Goal: Transaction & Acquisition: Purchase product/service

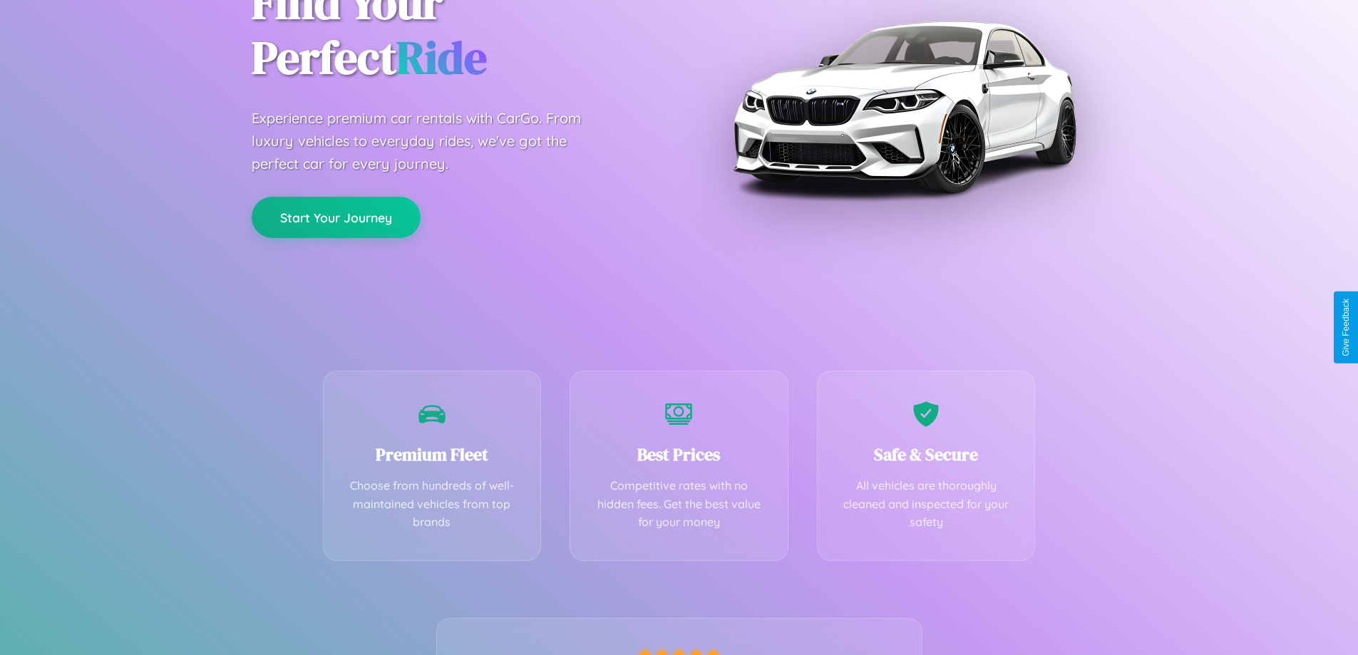
scroll to position [281, 0]
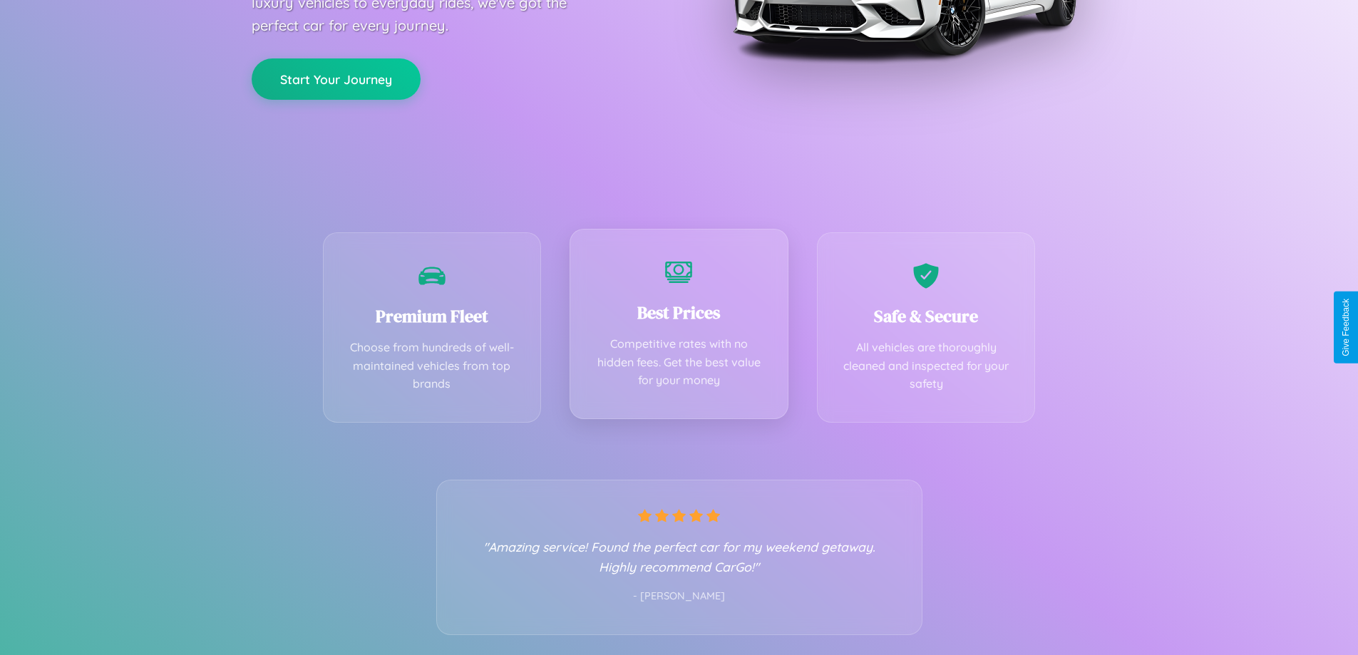
click at [679, 327] on div "Best Prices Competitive rates with no hidden fees. Get the best value for your …" at bounding box center [679, 324] width 219 height 190
click at [336, 78] on button "Start Your Journey" at bounding box center [336, 77] width 169 height 41
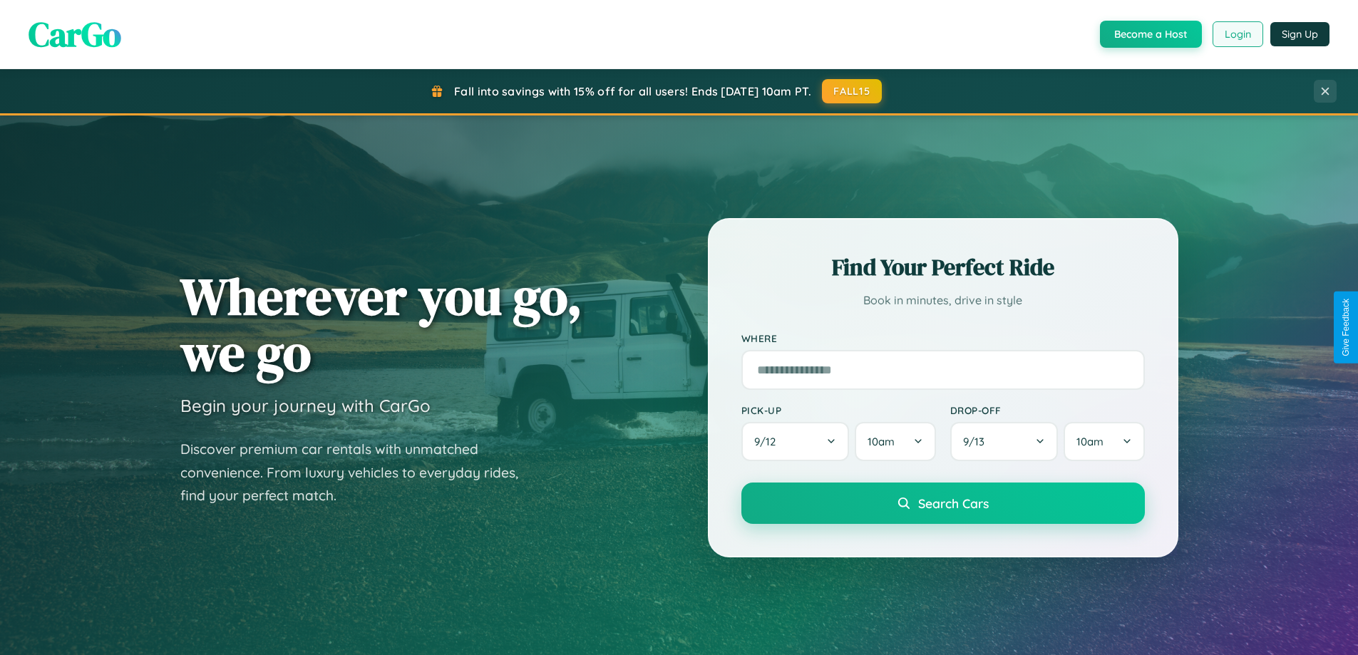
click at [1237, 34] on button "Login" at bounding box center [1237, 34] width 51 height 26
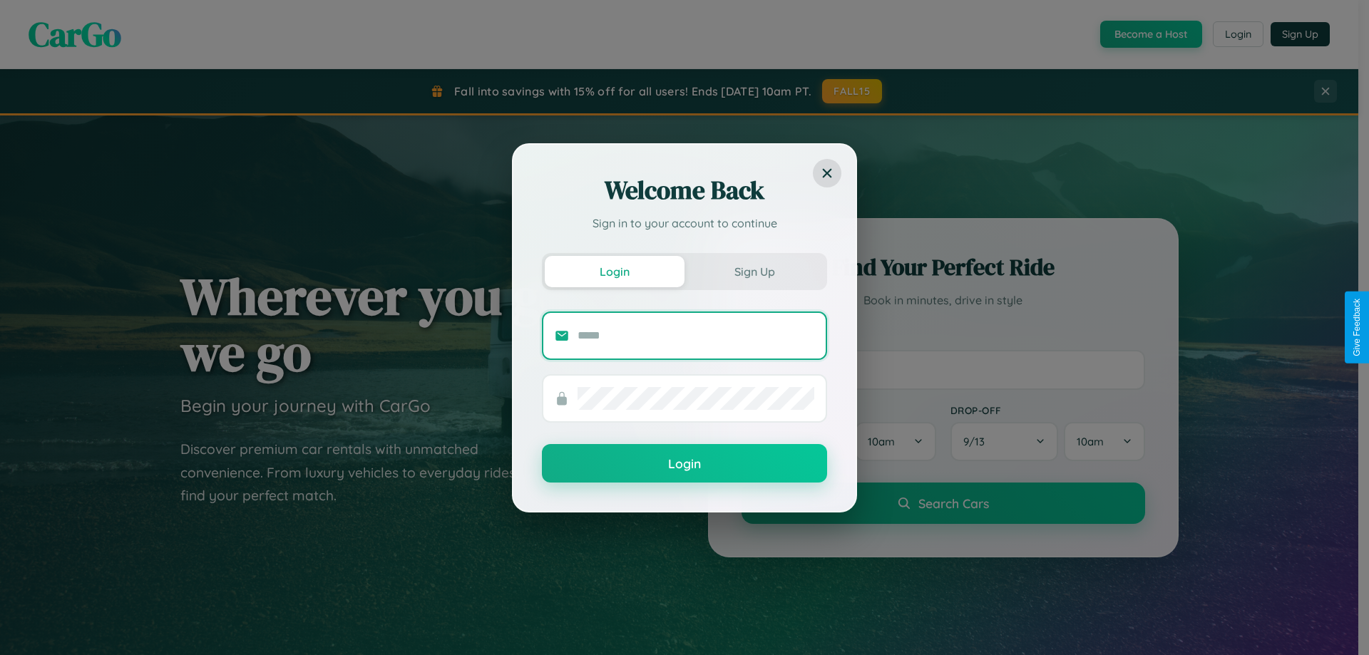
click at [696, 335] on input "text" at bounding box center [695, 335] width 237 height 23
type input "**********"
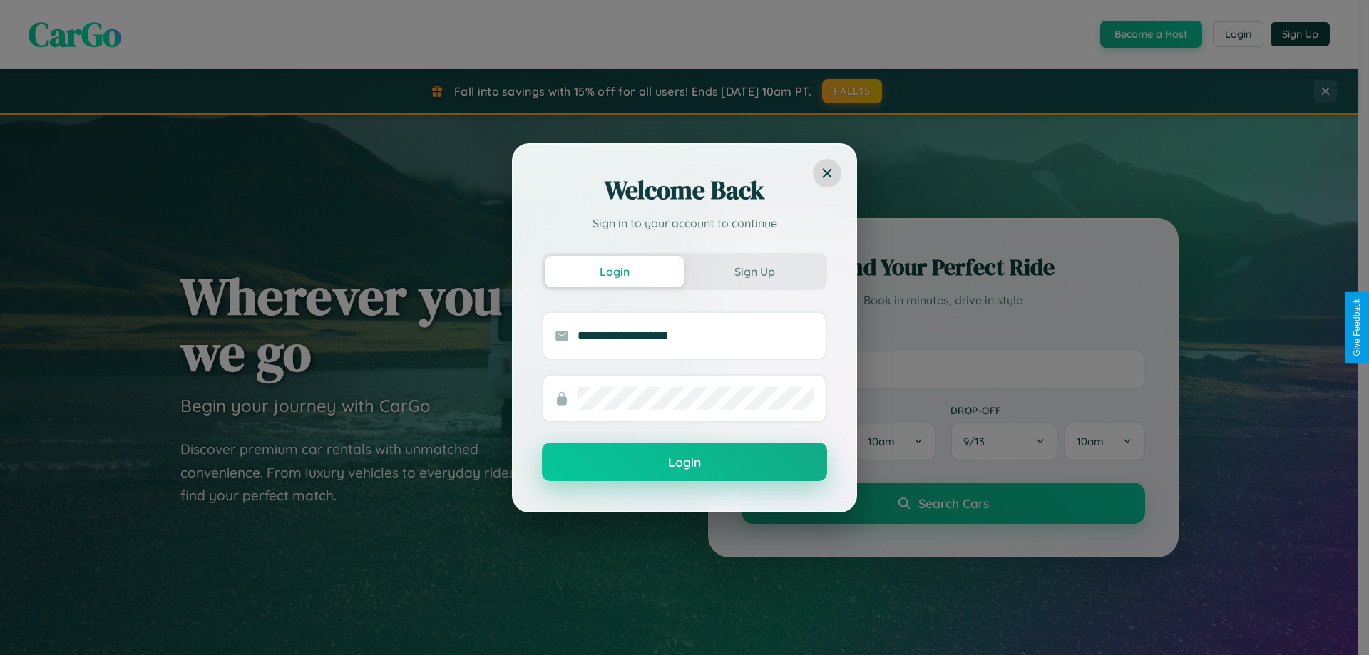
click at [684, 463] on button "Login" at bounding box center [684, 462] width 285 height 38
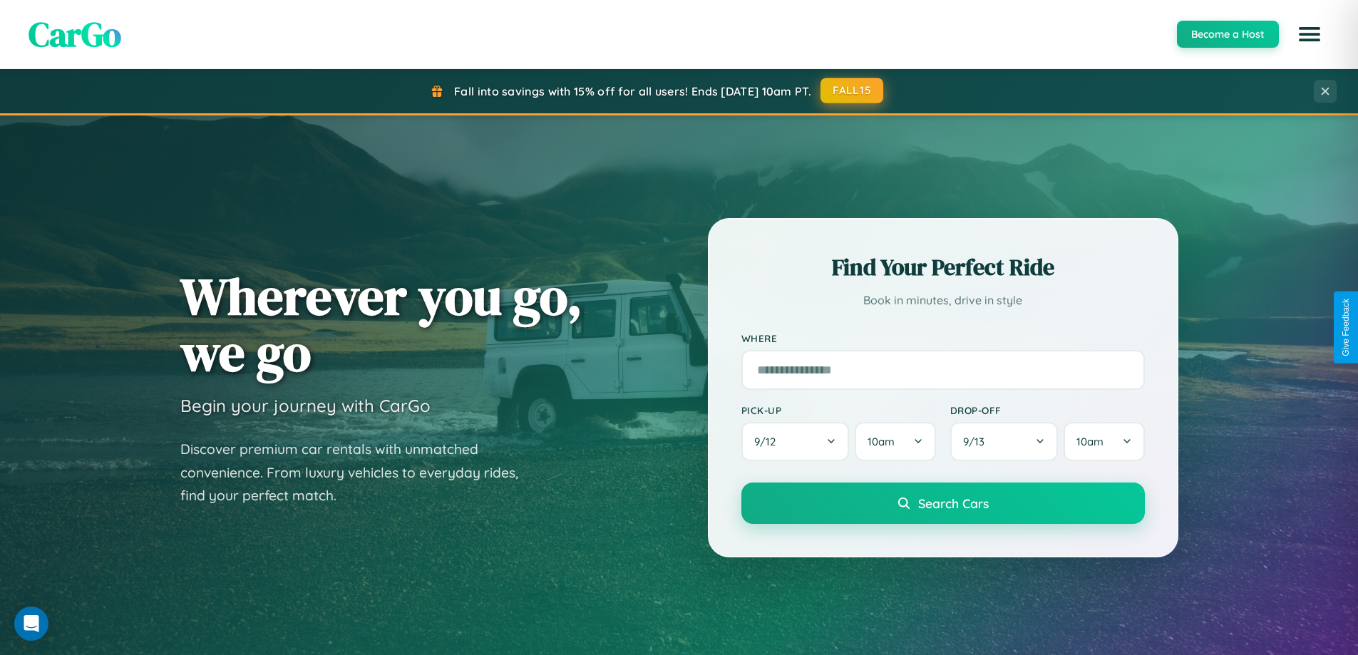
click at [852, 91] on button "FALL15" at bounding box center [851, 91] width 63 height 26
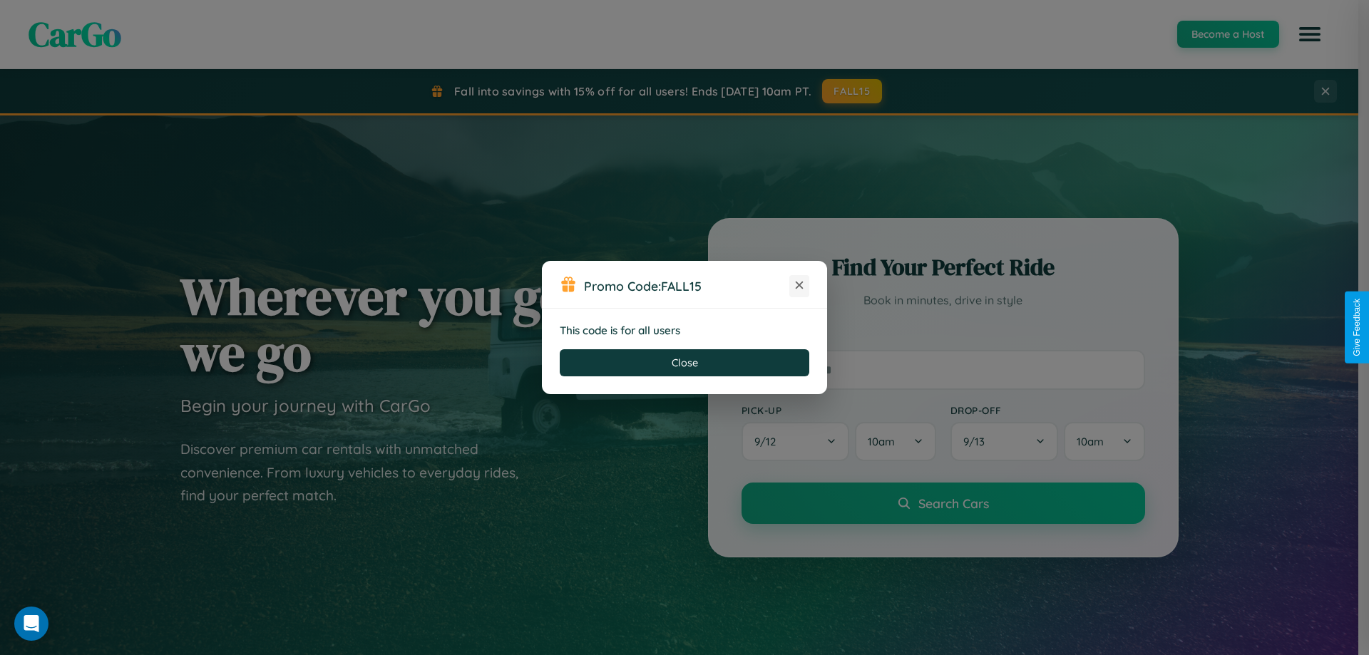
click at [799, 286] on icon at bounding box center [799, 285] width 14 height 14
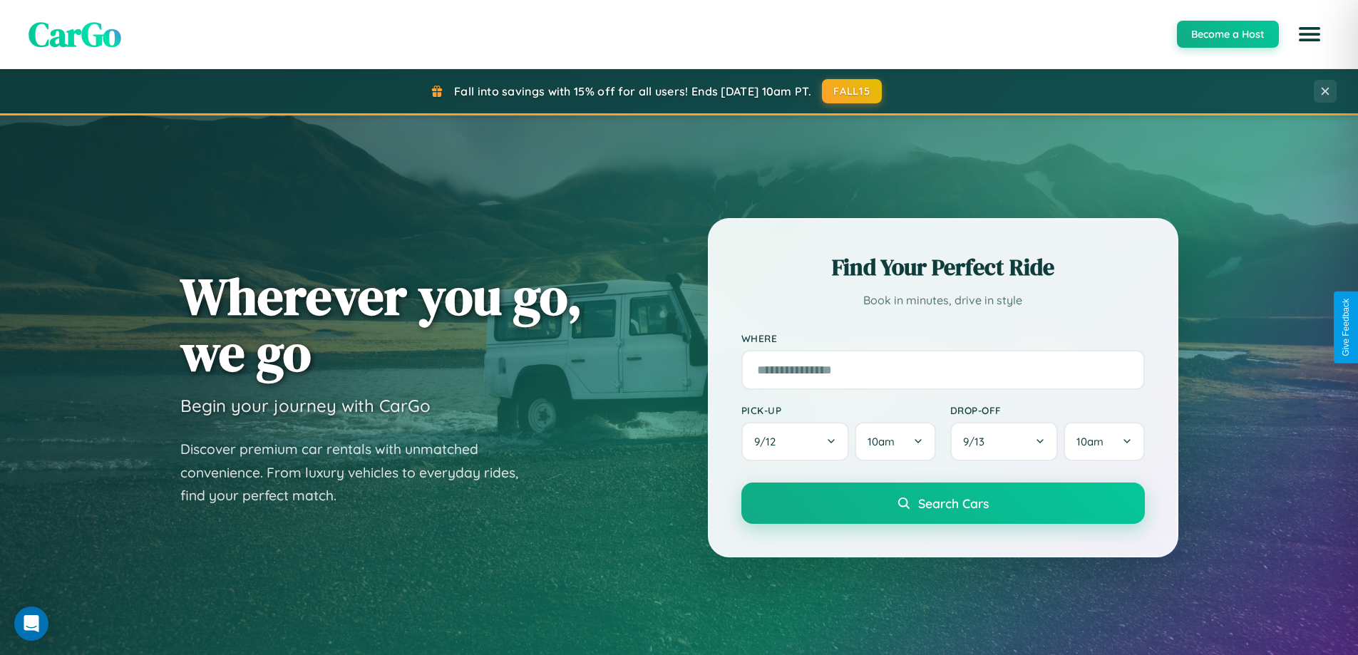
scroll to position [614, 0]
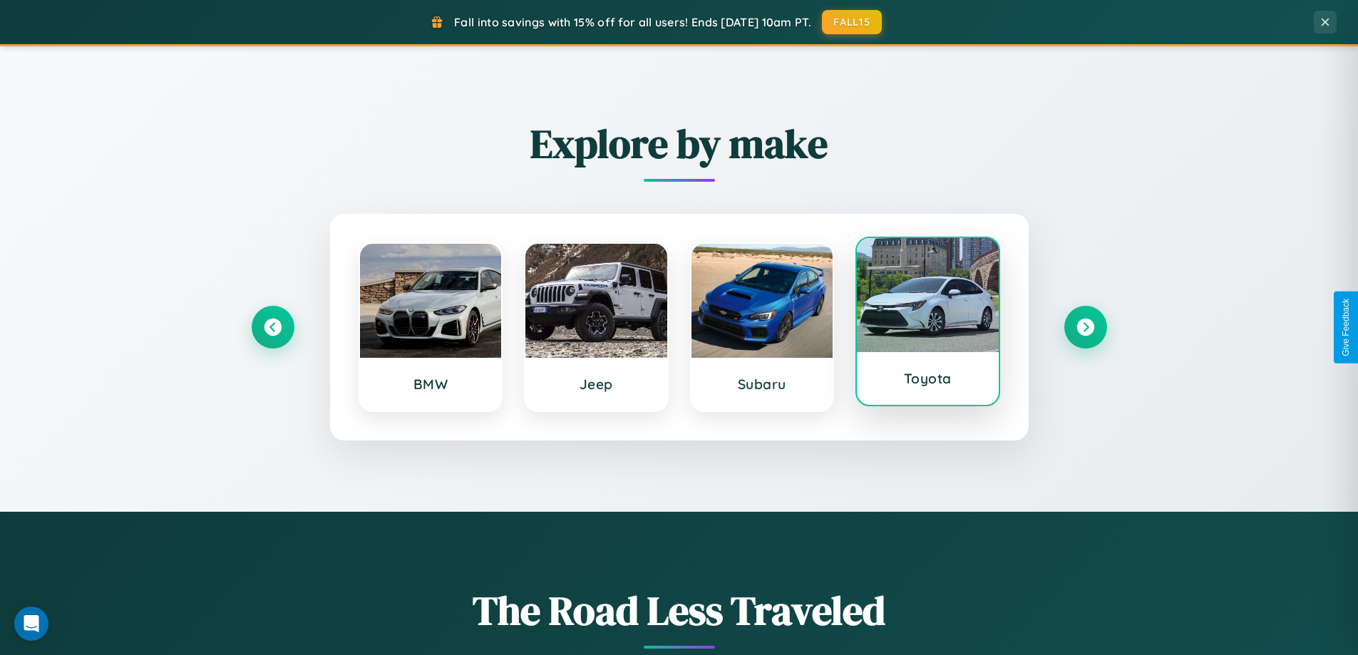
click at [927, 327] on div at bounding box center [928, 295] width 142 height 114
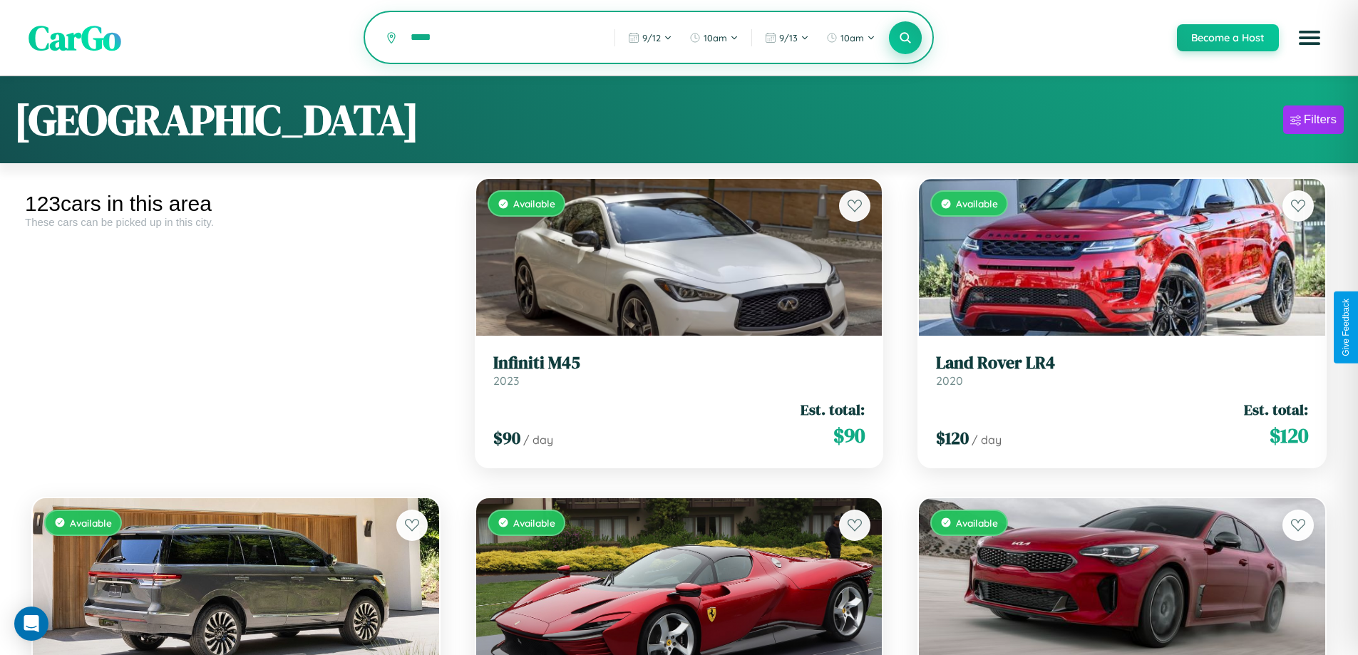
type input "*****"
click at [905, 38] on icon at bounding box center [906, 38] width 14 height 14
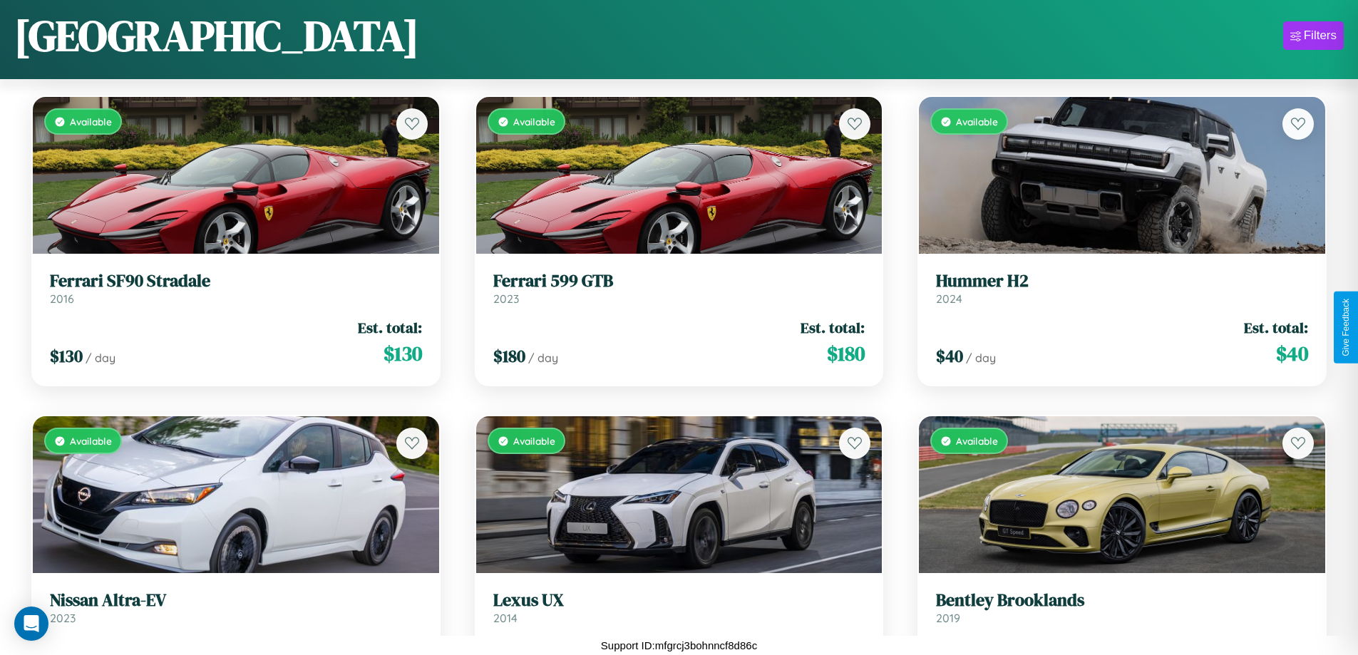
scroll to position [3073, 0]
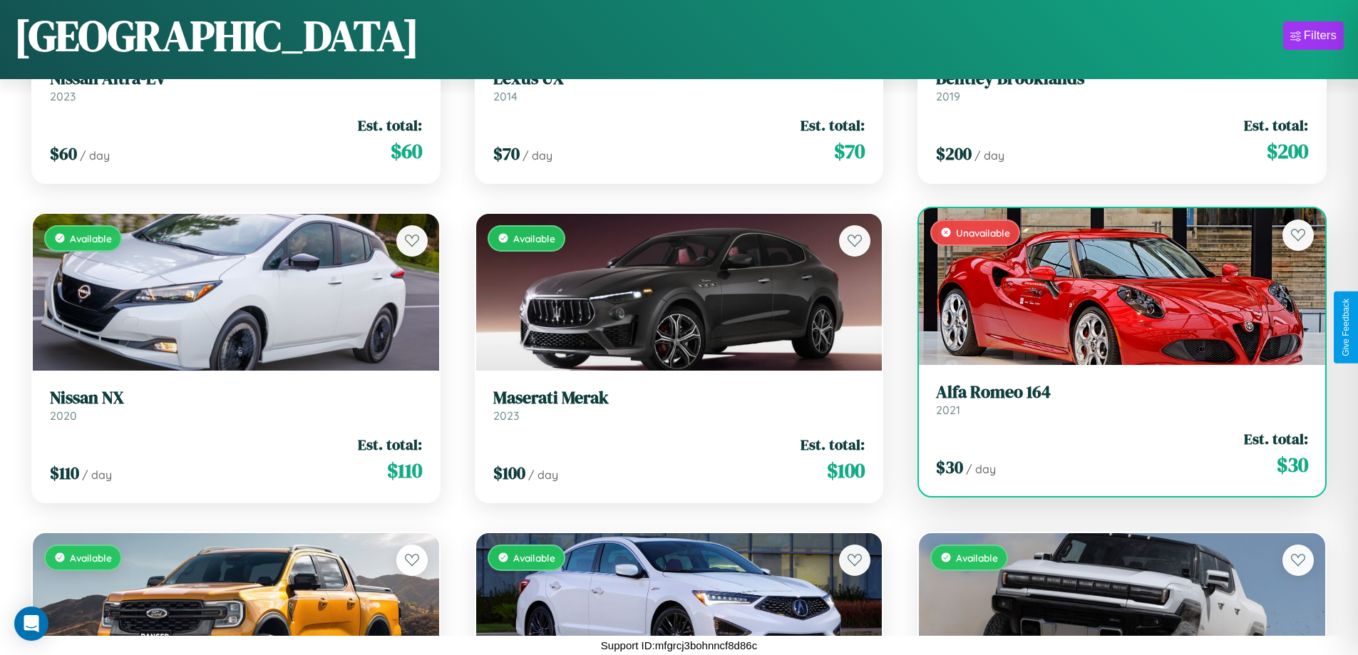
click at [1113, 292] on div "Unavailable" at bounding box center [1122, 286] width 406 height 157
click at [1113, 286] on div "Unavailable" at bounding box center [1122, 286] width 406 height 157
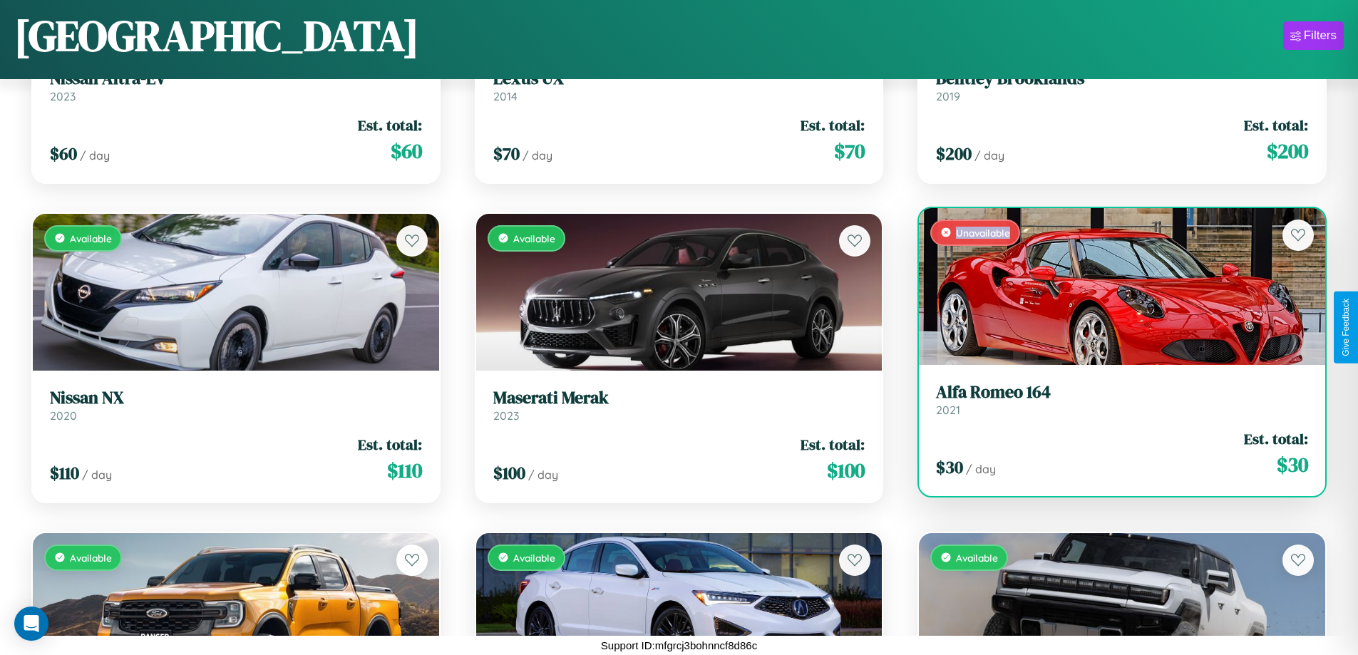
click at [1113, 286] on div "Unavailable" at bounding box center [1122, 286] width 406 height 157
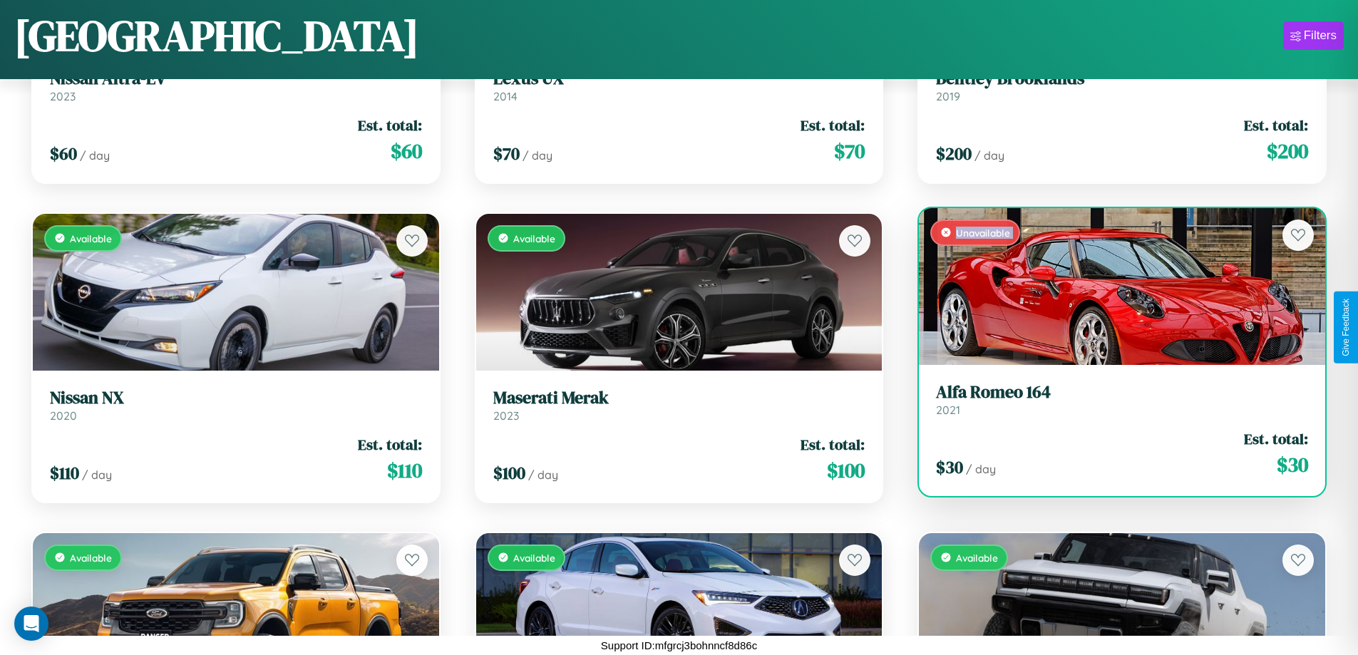
click at [1113, 286] on div "Unavailable" at bounding box center [1122, 286] width 406 height 157
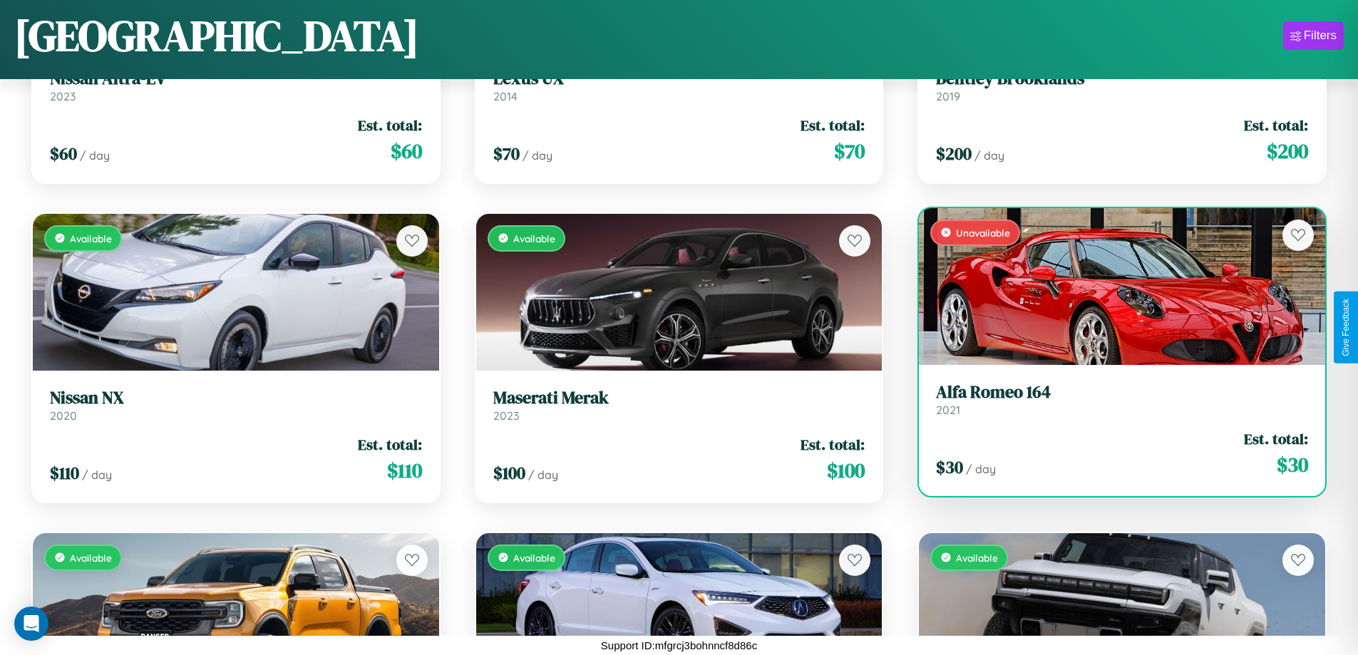
click at [1113, 286] on div "Unavailable" at bounding box center [1122, 286] width 406 height 157
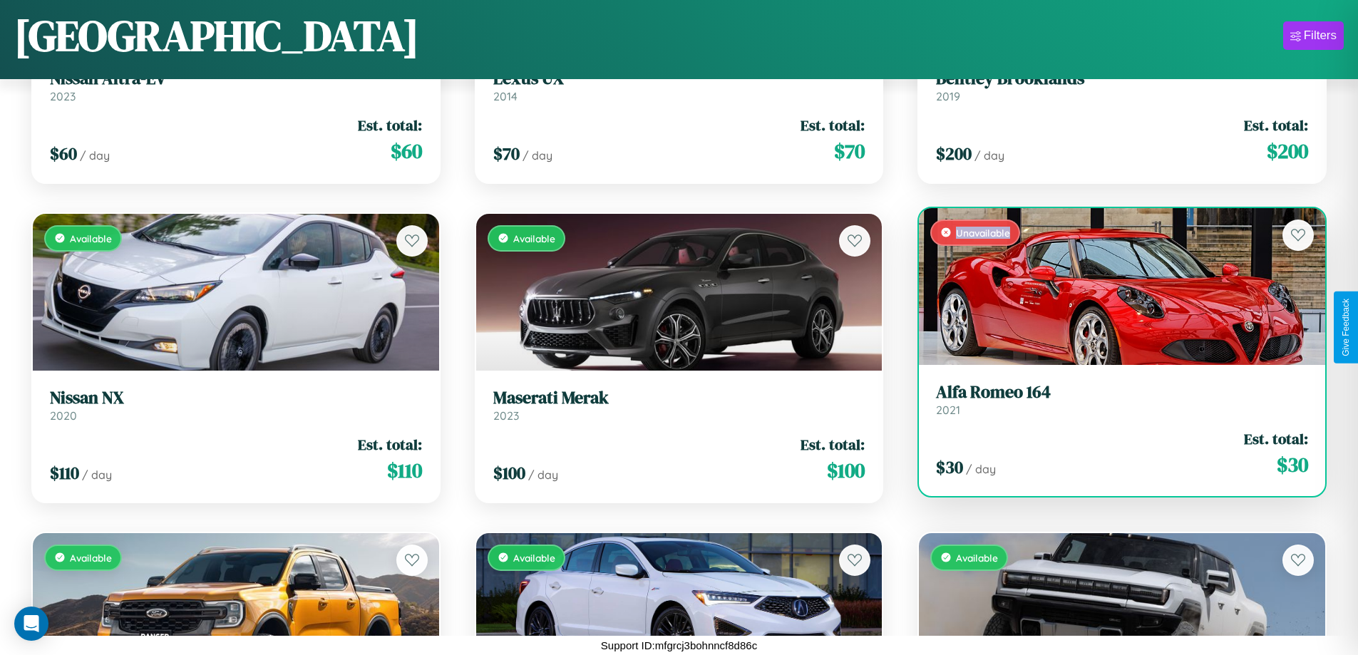
click at [1113, 286] on div "Unavailable" at bounding box center [1122, 286] width 406 height 157
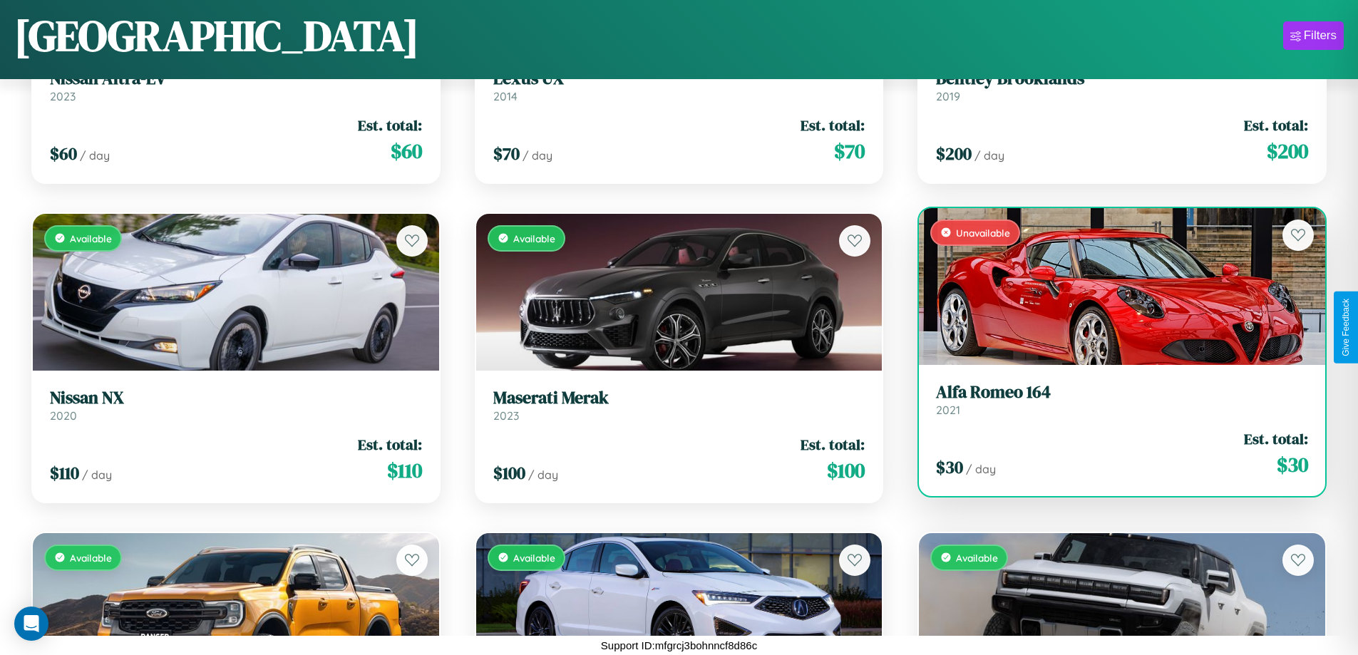
click at [1113, 399] on h3 "Alfa Romeo 164" at bounding box center [1122, 392] width 372 height 21
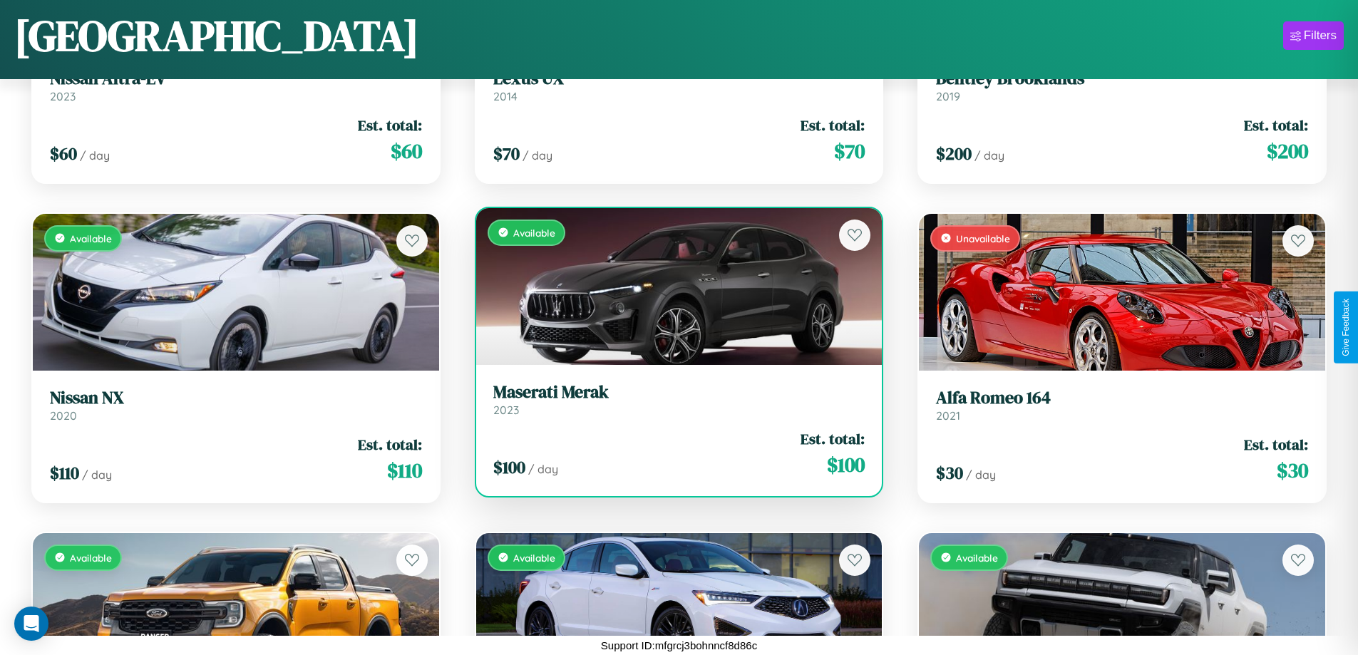
scroll to position [1158, 0]
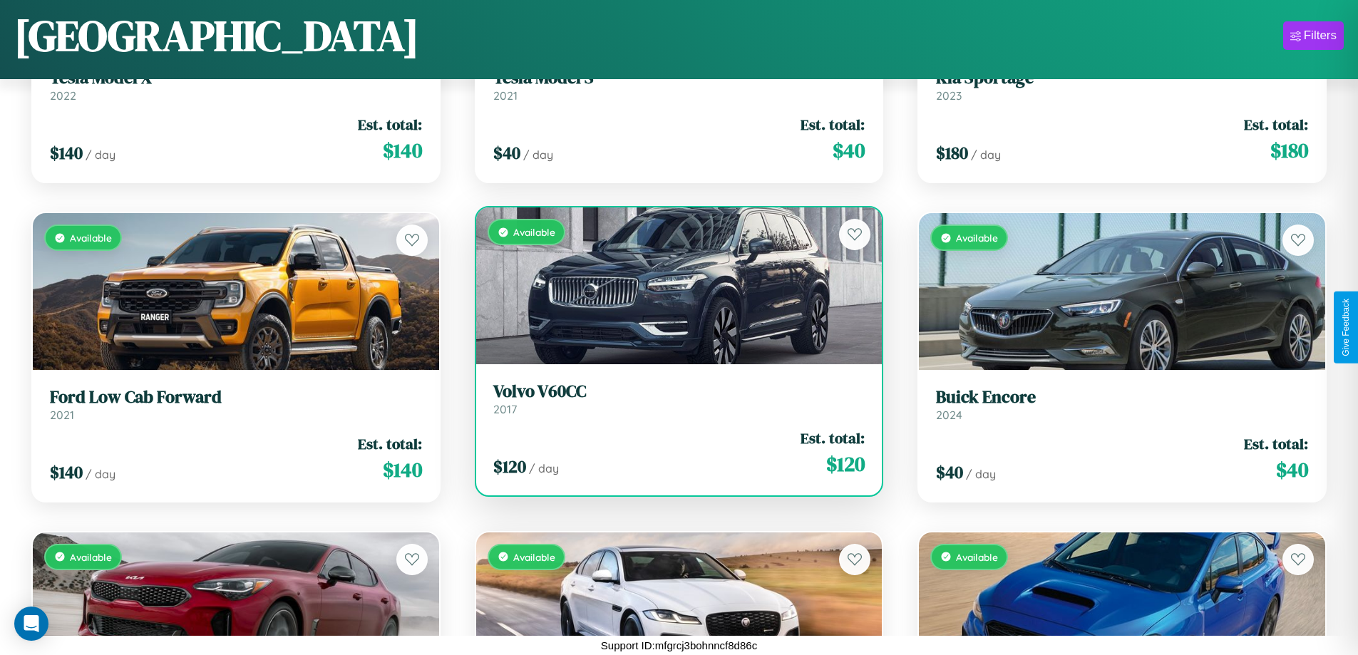
click at [673, 398] on h3 "Volvo V60CC" at bounding box center [679, 391] width 372 height 21
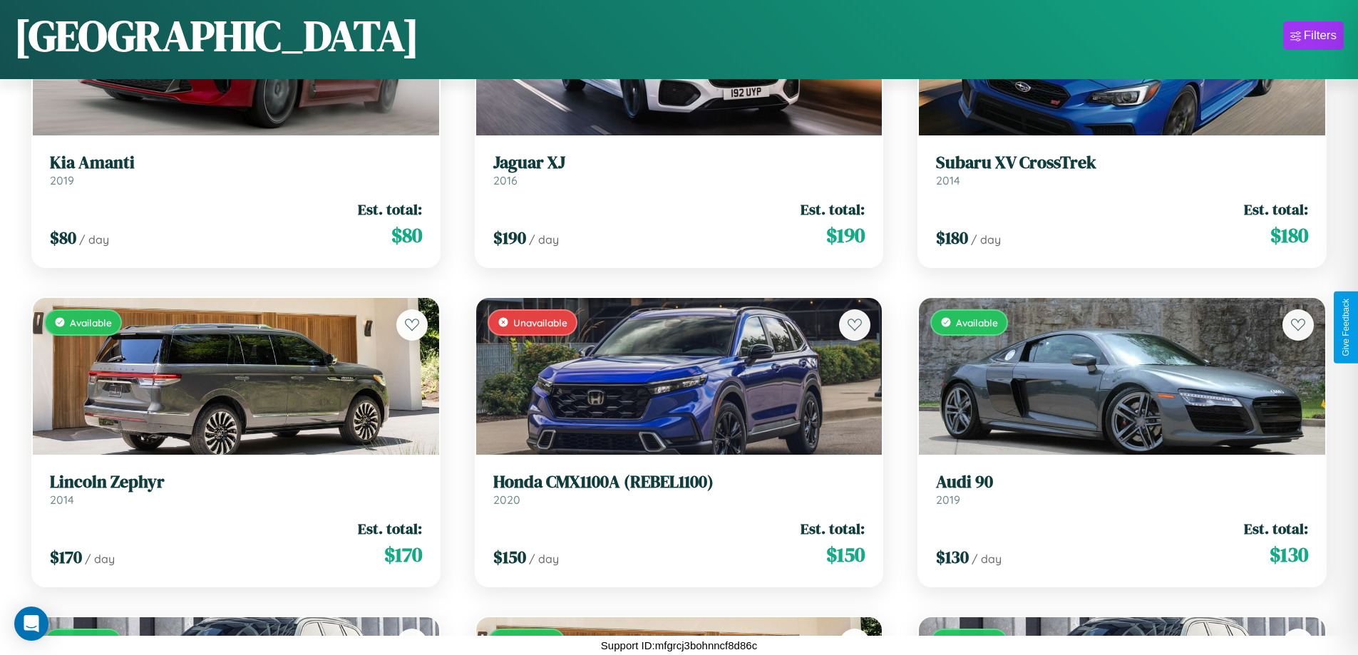
scroll to position [2116, 0]
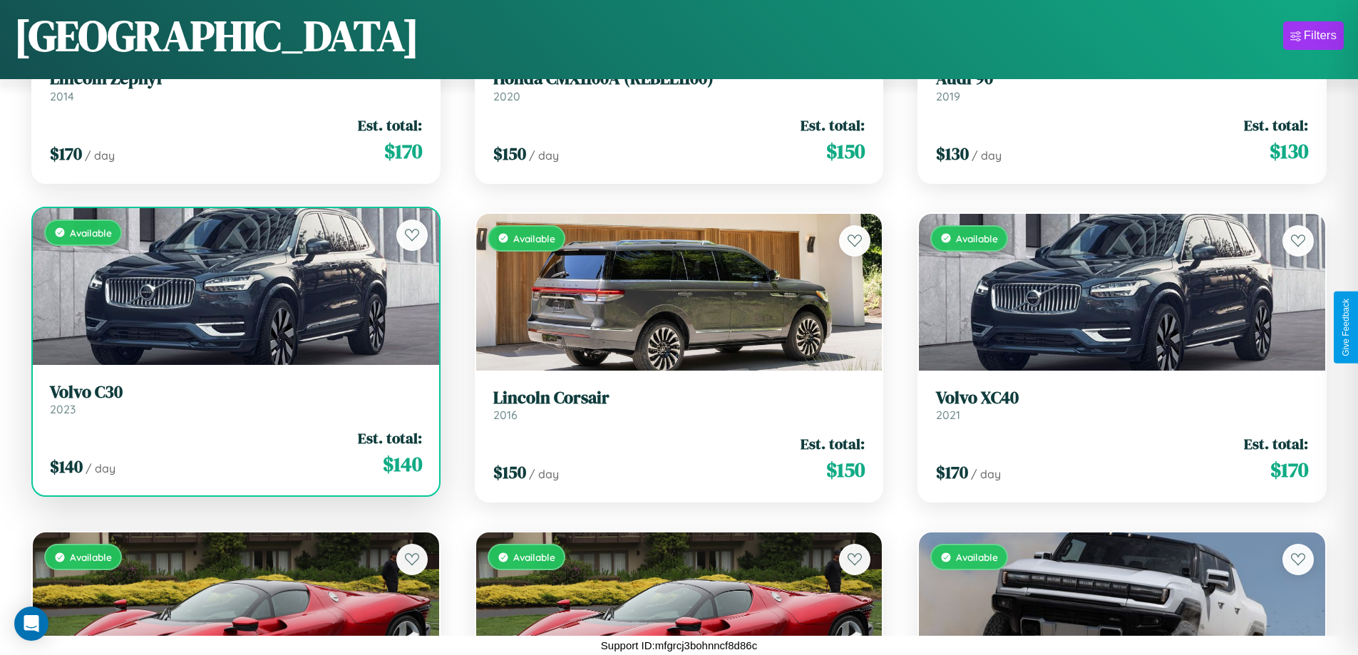
click at [234, 404] on link "Volvo C30 2023" at bounding box center [236, 399] width 372 height 35
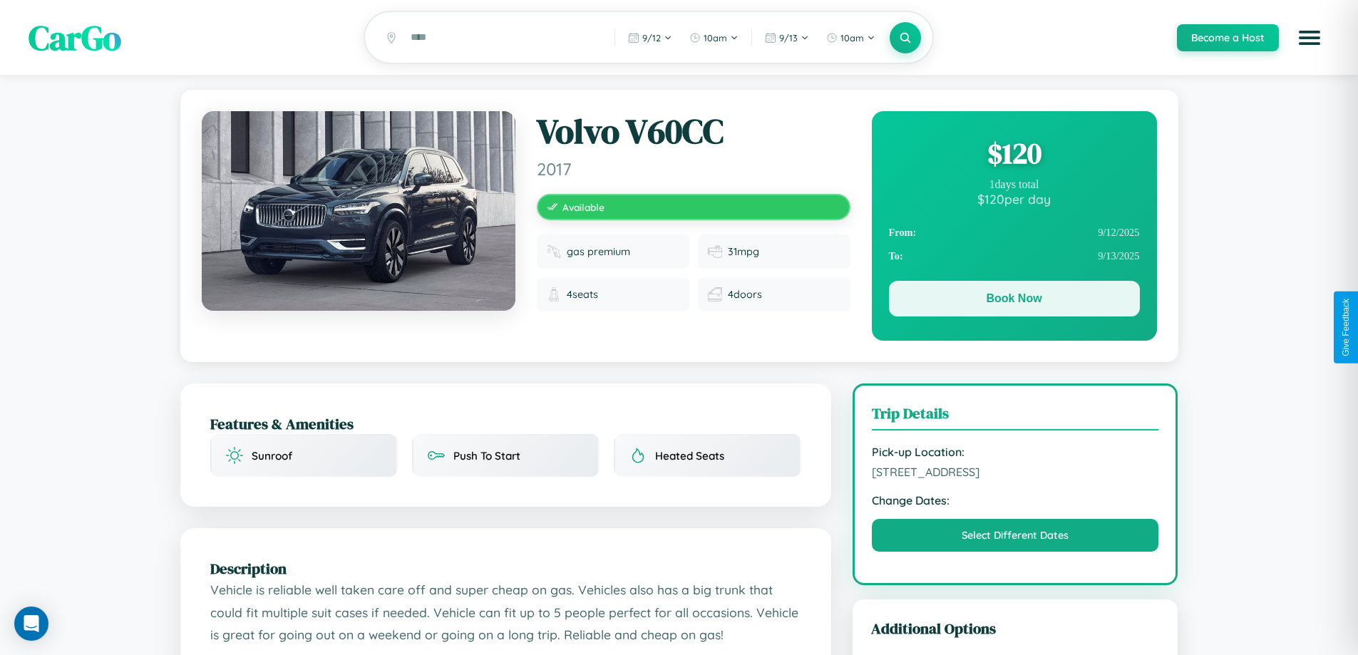
click at [1014, 301] on button "Book Now" at bounding box center [1014, 299] width 251 height 36
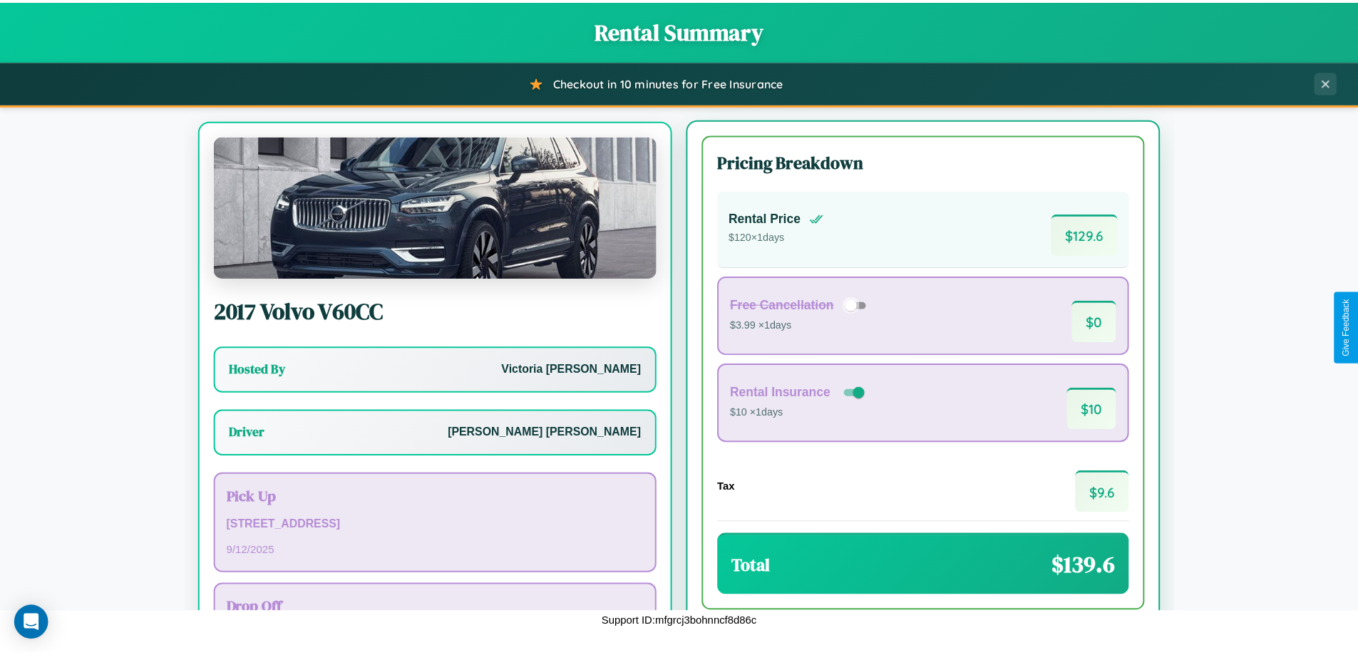
scroll to position [66, 0]
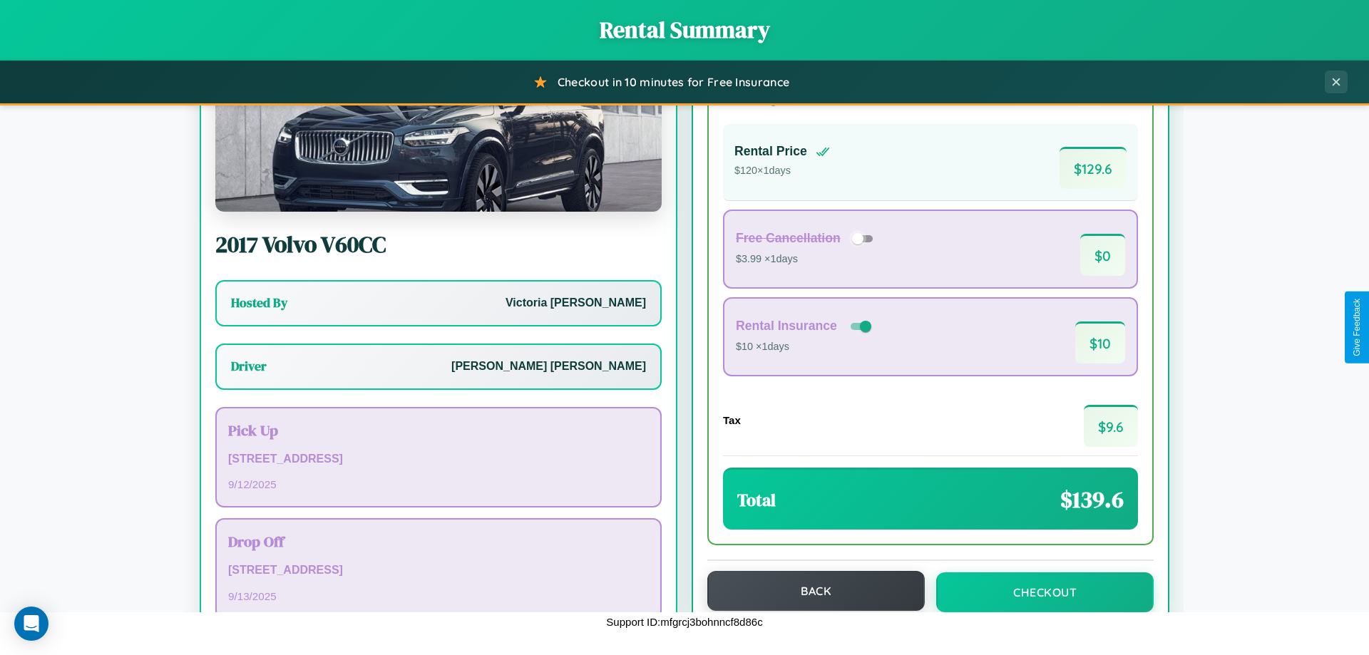
click at [809, 592] on button "Back" at bounding box center [815, 591] width 217 height 40
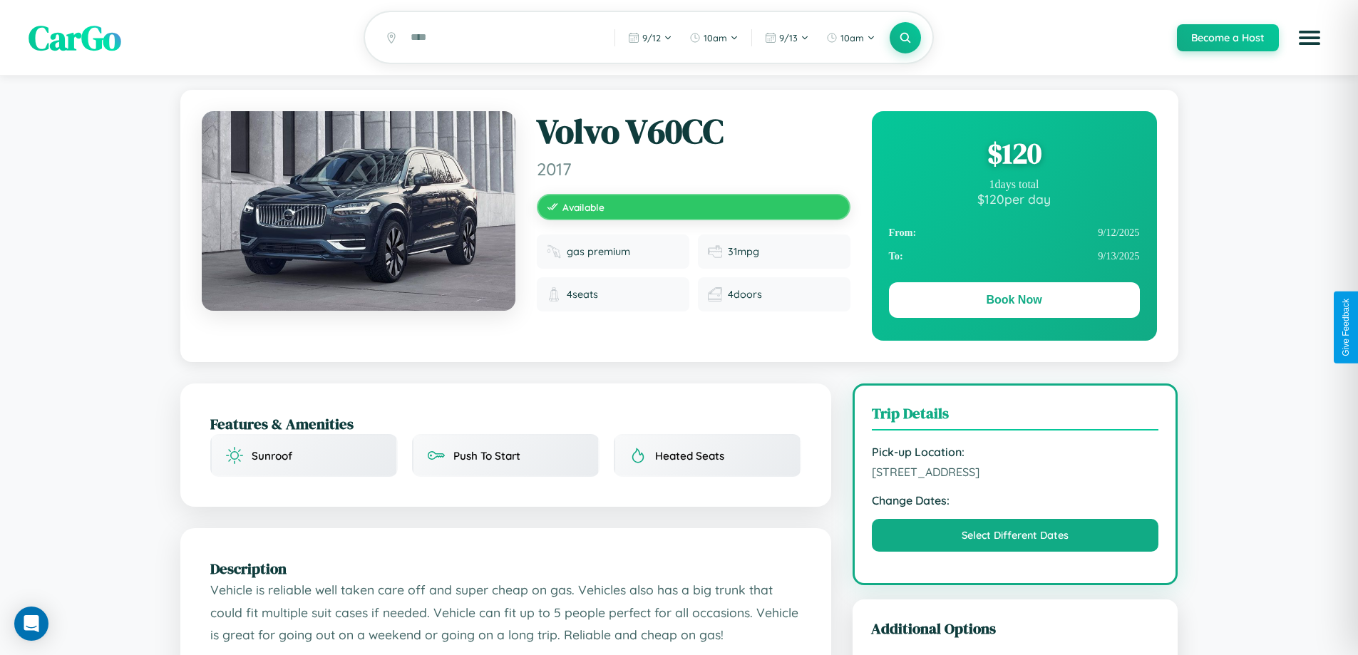
click at [1014, 155] on div "$ 120" at bounding box center [1014, 153] width 251 height 38
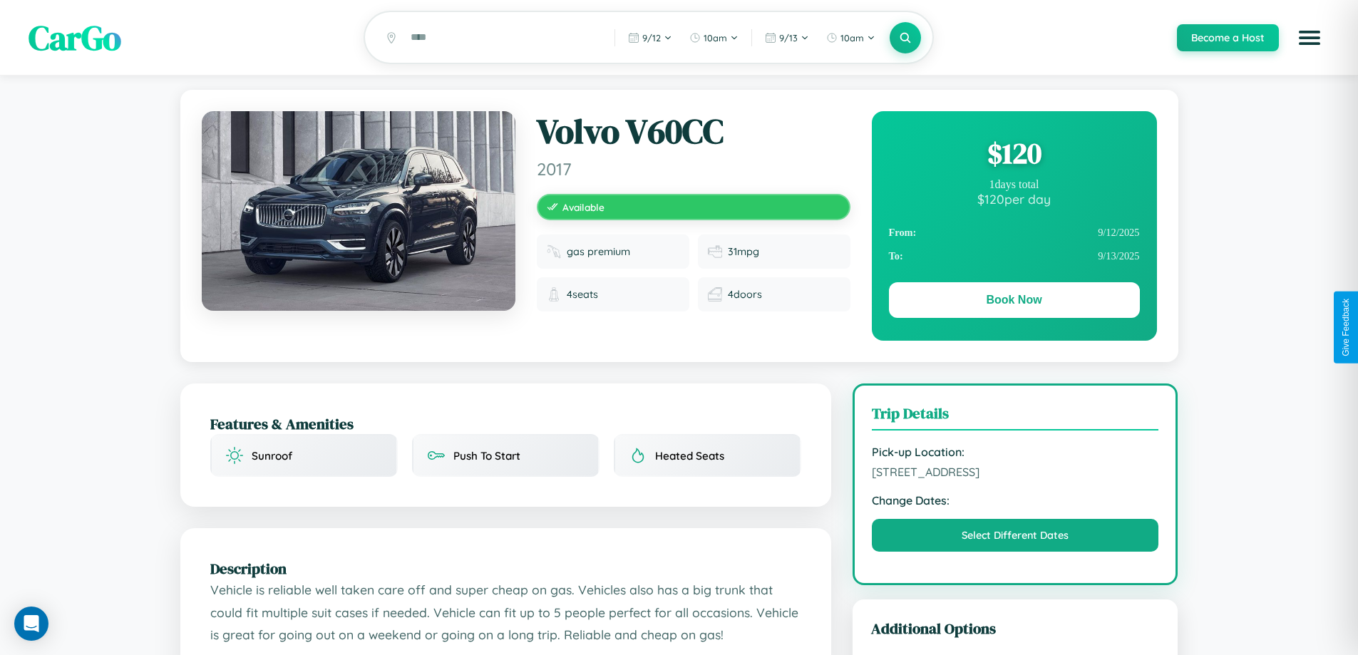
click at [1014, 155] on div "$ 120" at bounding box center [1014, 153] width 251 height 38
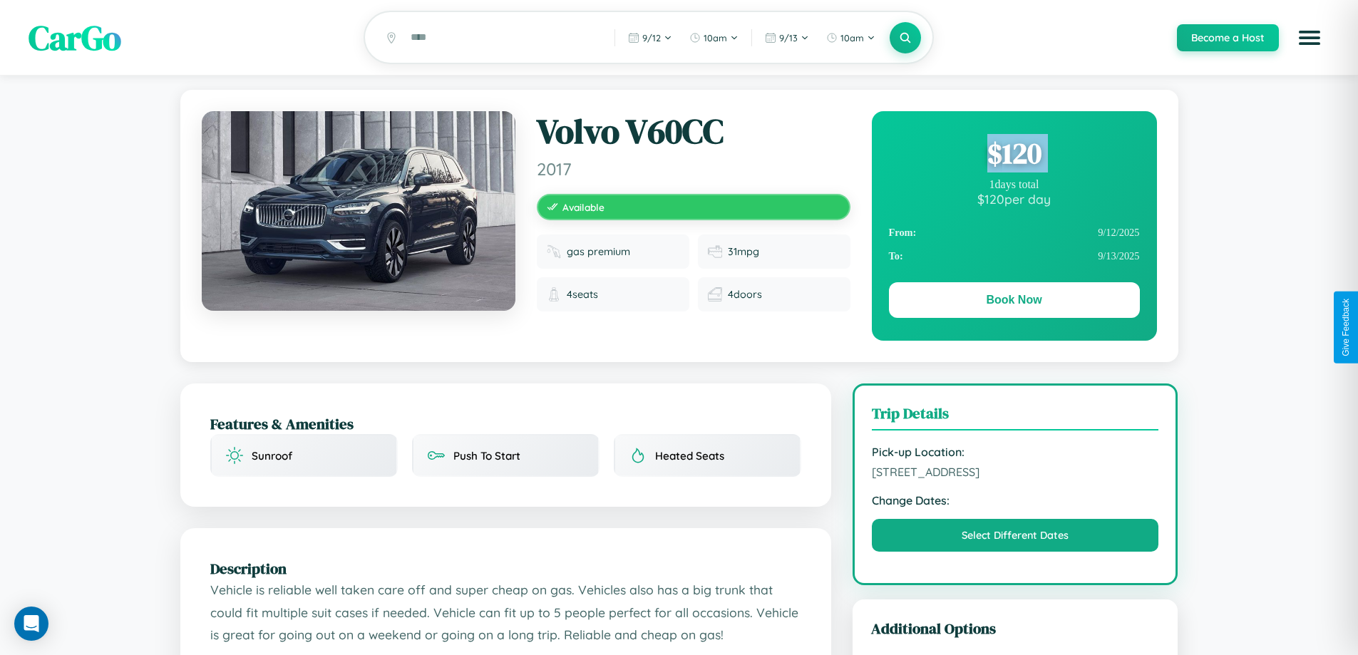
click at [1014, 155] on div "$ 120" at bounding box center [1014, 153] width 251 height 38
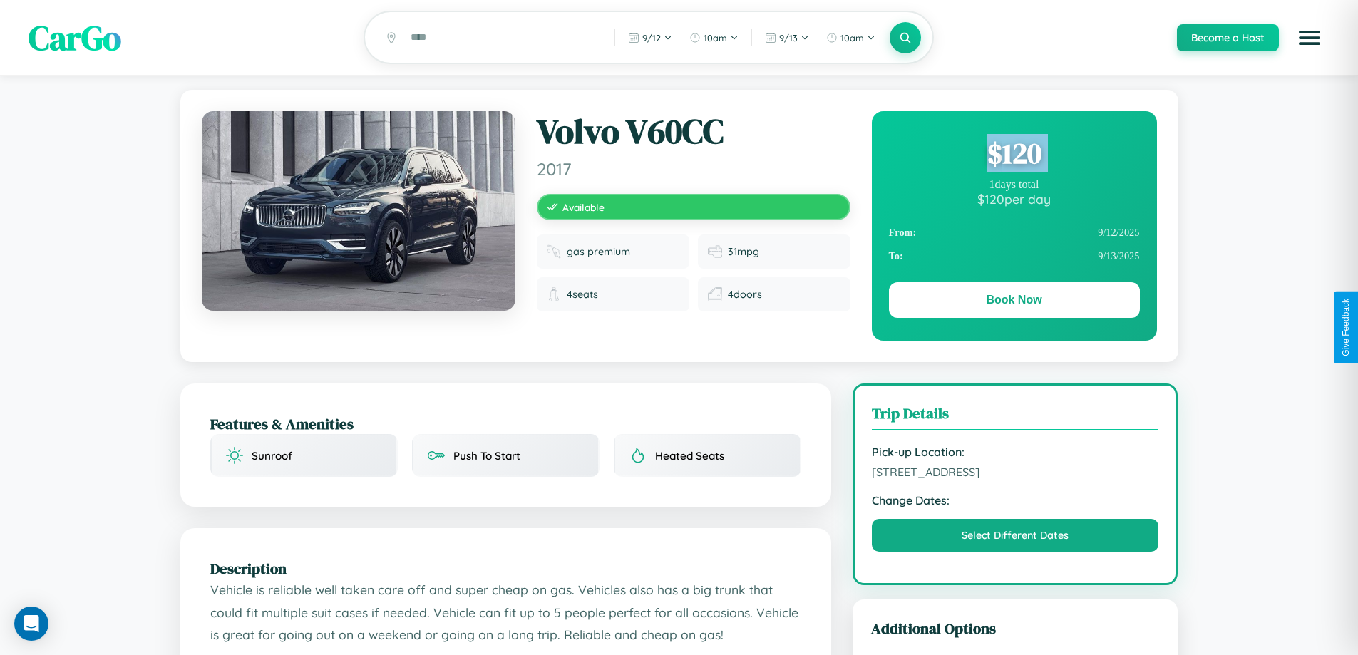
click at [1014, 155] on div "$ 120" at bounding box center [1014, 153] width 251 height 38
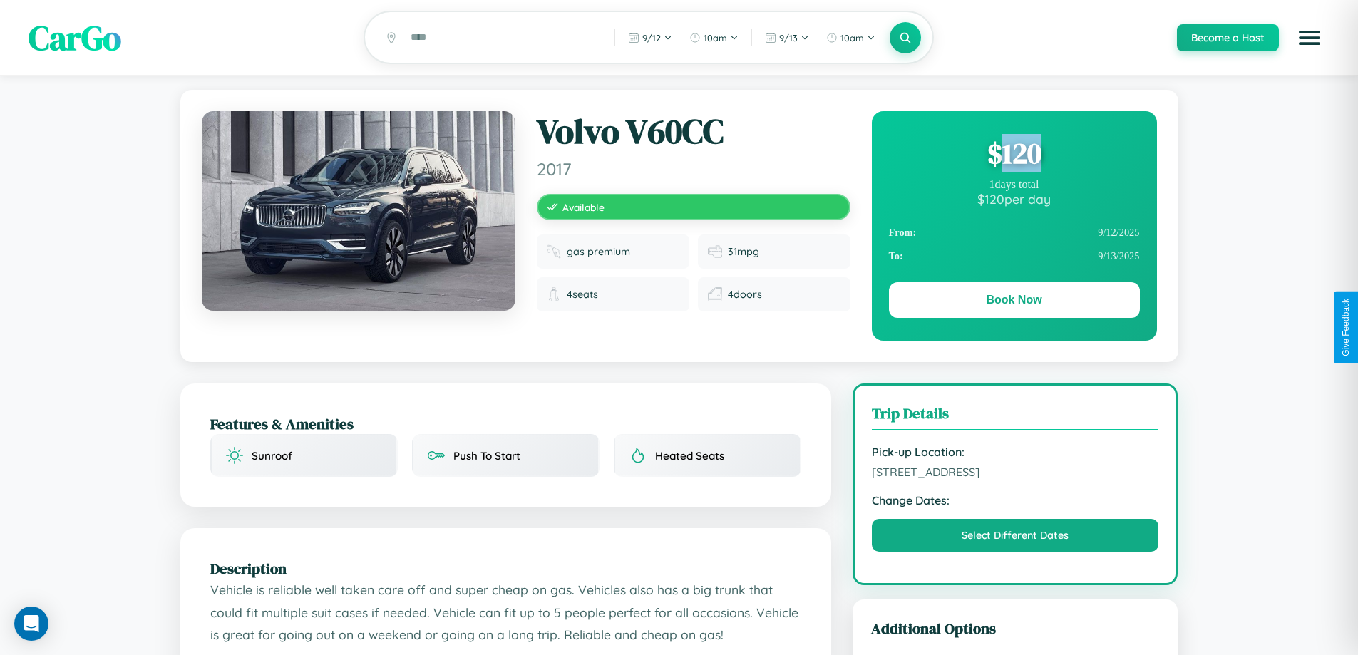
click at [1014, 155] on div "$ 120" at bounding box center [1014, 153] width 251 height 38
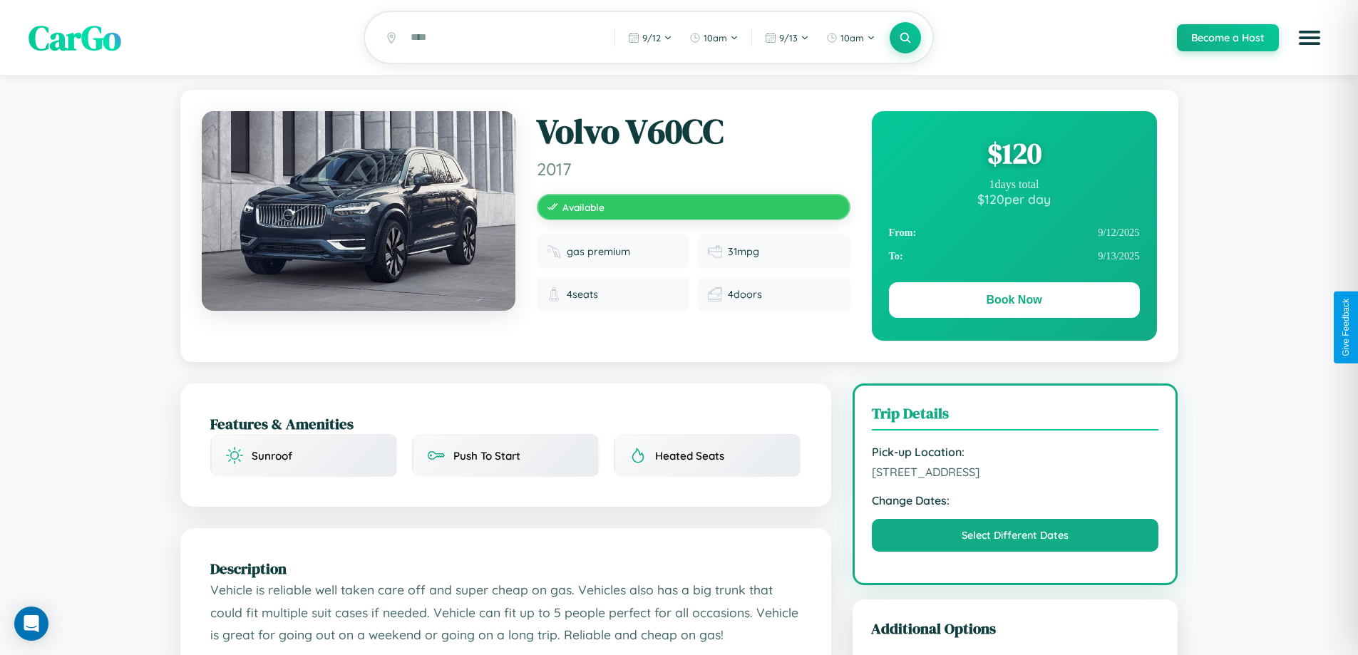
scroll to position [573, 0]
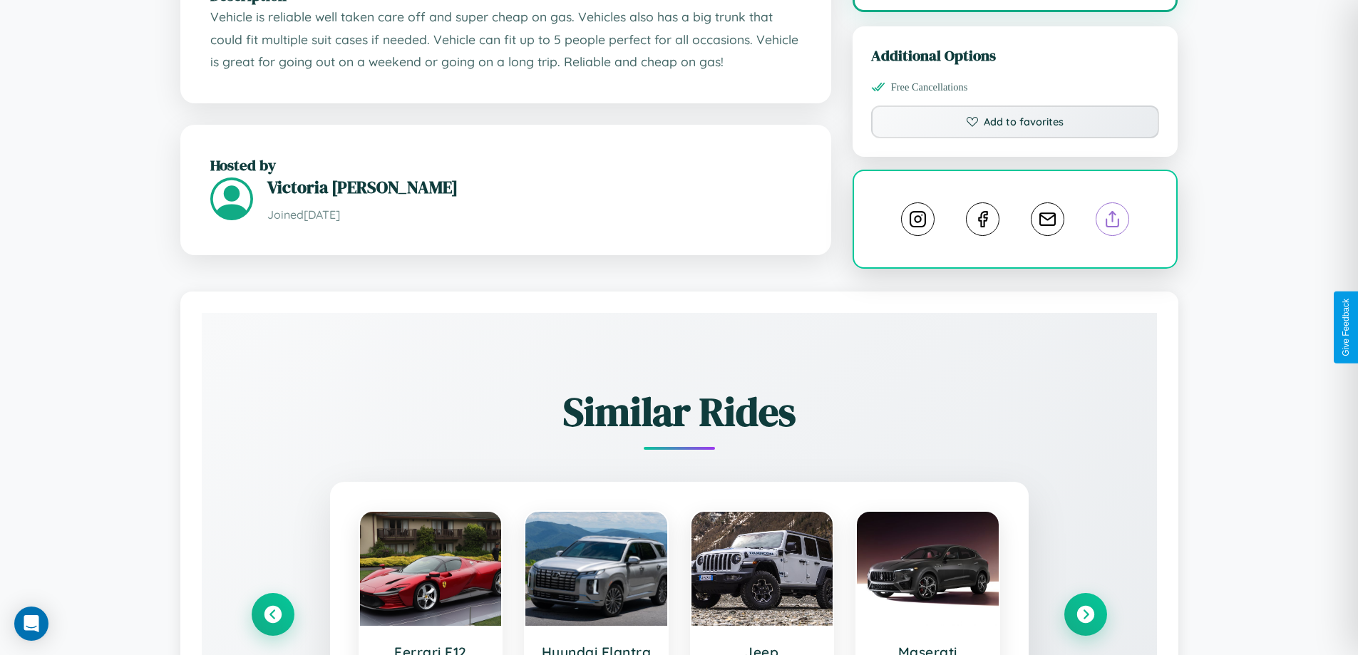
click at [1113, 222] on line at bounding box center [1113, 217] width 0 height 10
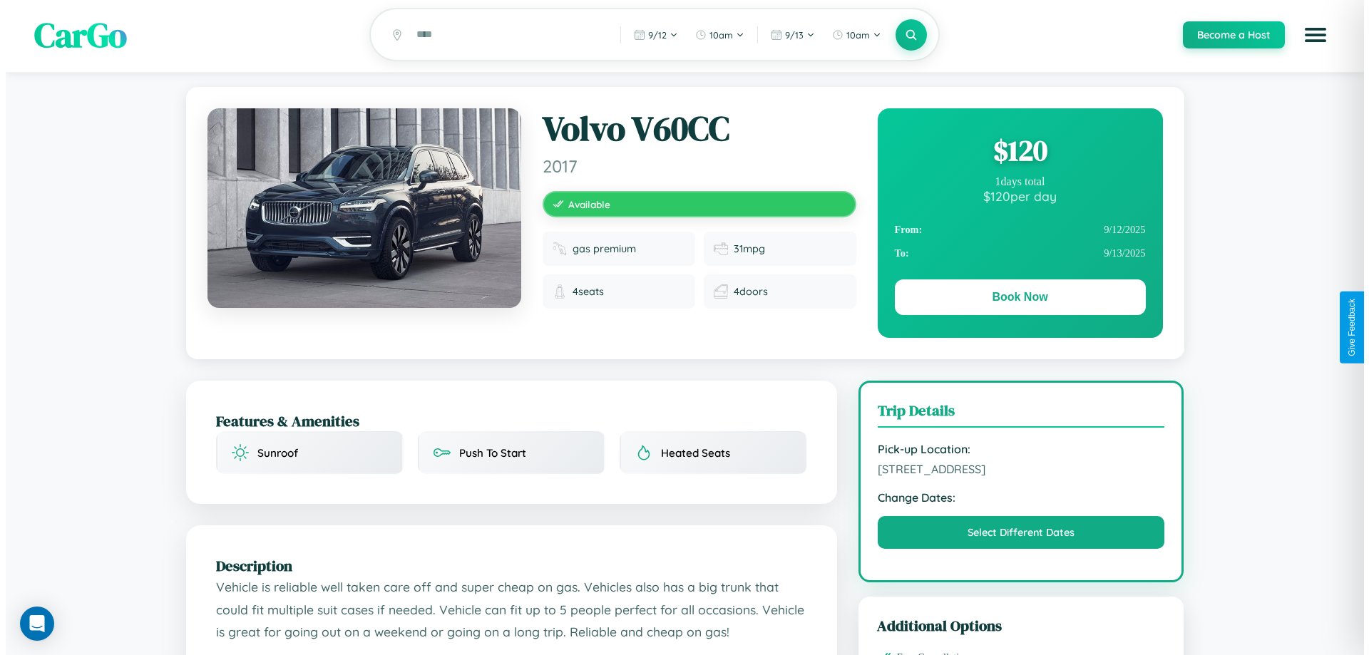
scroll to position [0, 0]
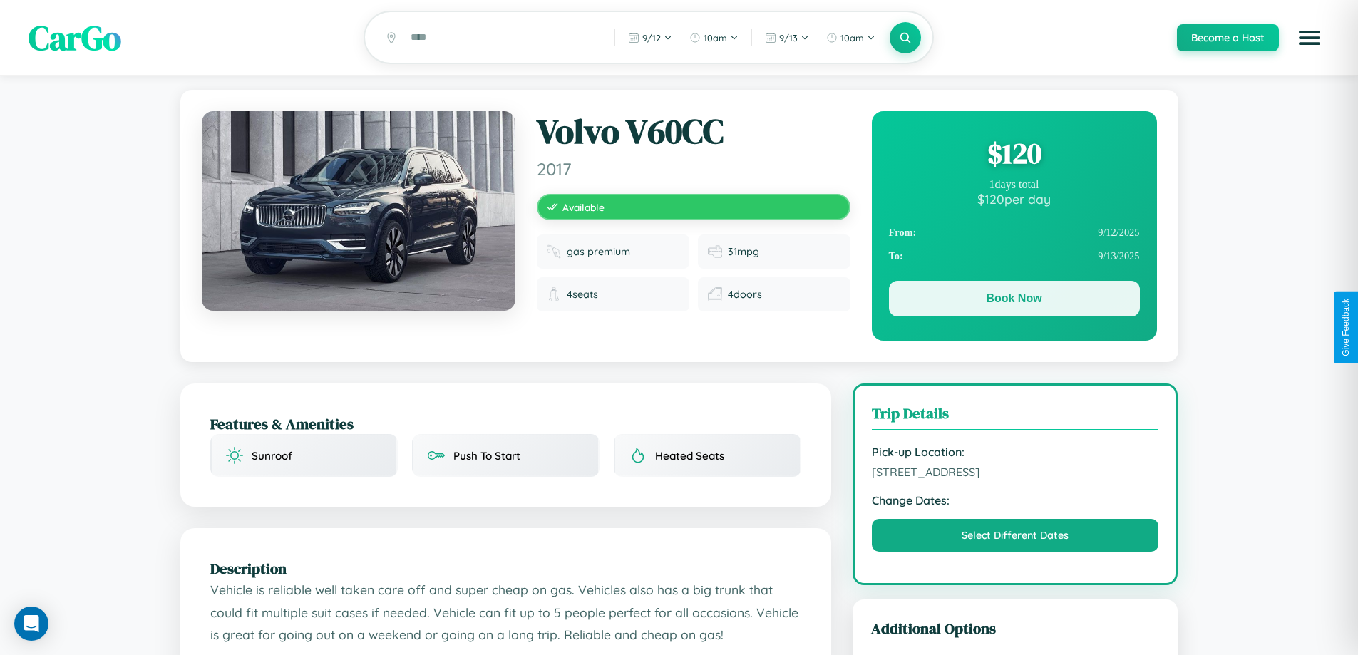
click at [1014, 301] on button "Book Now" at bounding box center [1014, 299] width 251 height 36
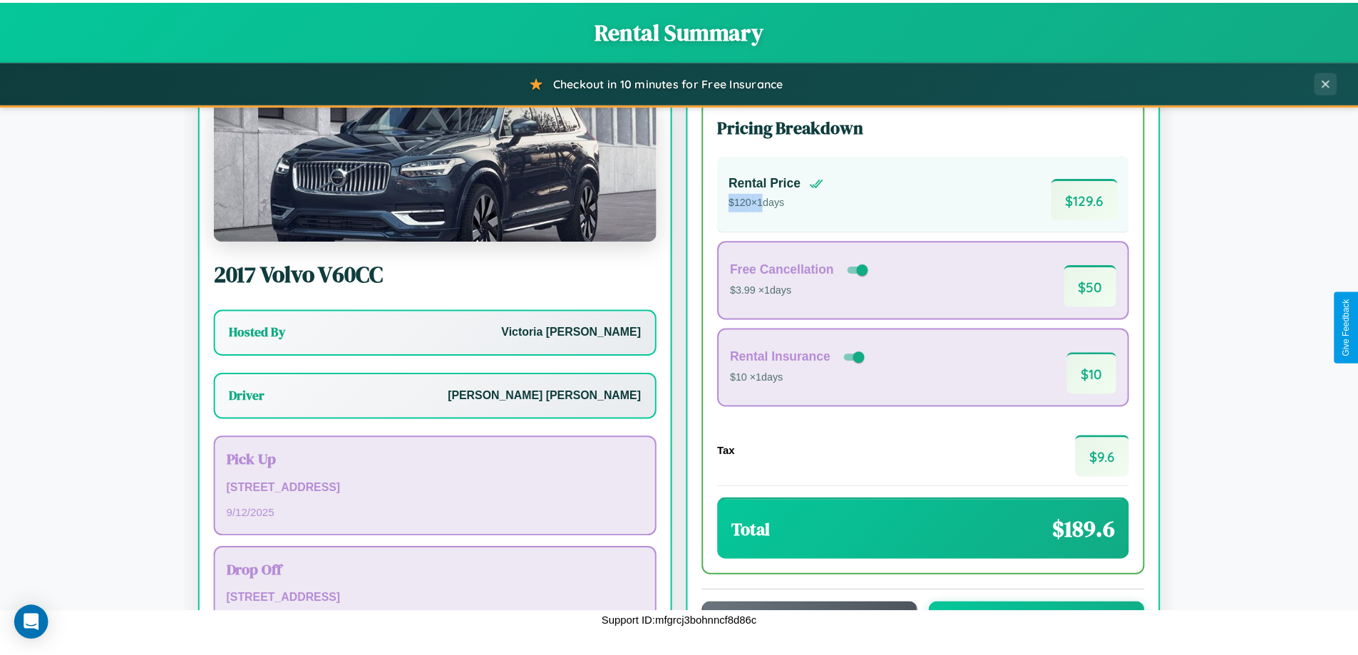
scroll to position [103, 0]
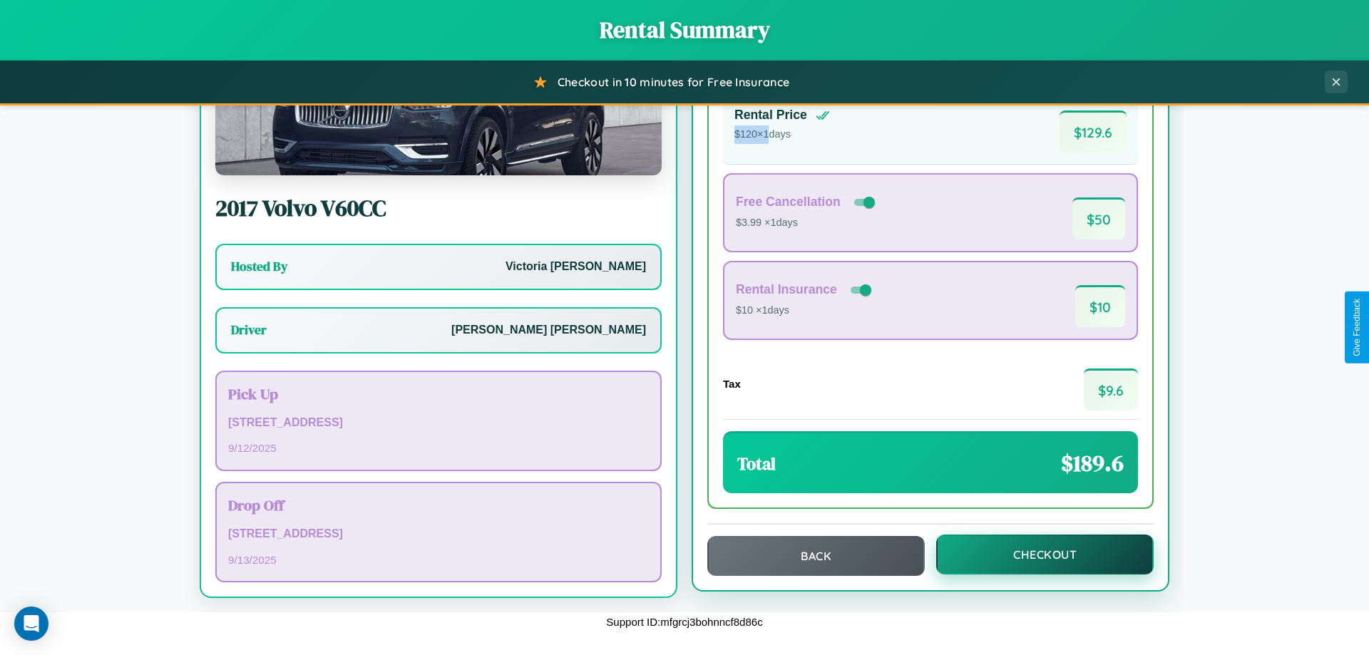
click at [1035, 555] on button "Checkout" at bounding box center [1044, 555] width 217 height 40
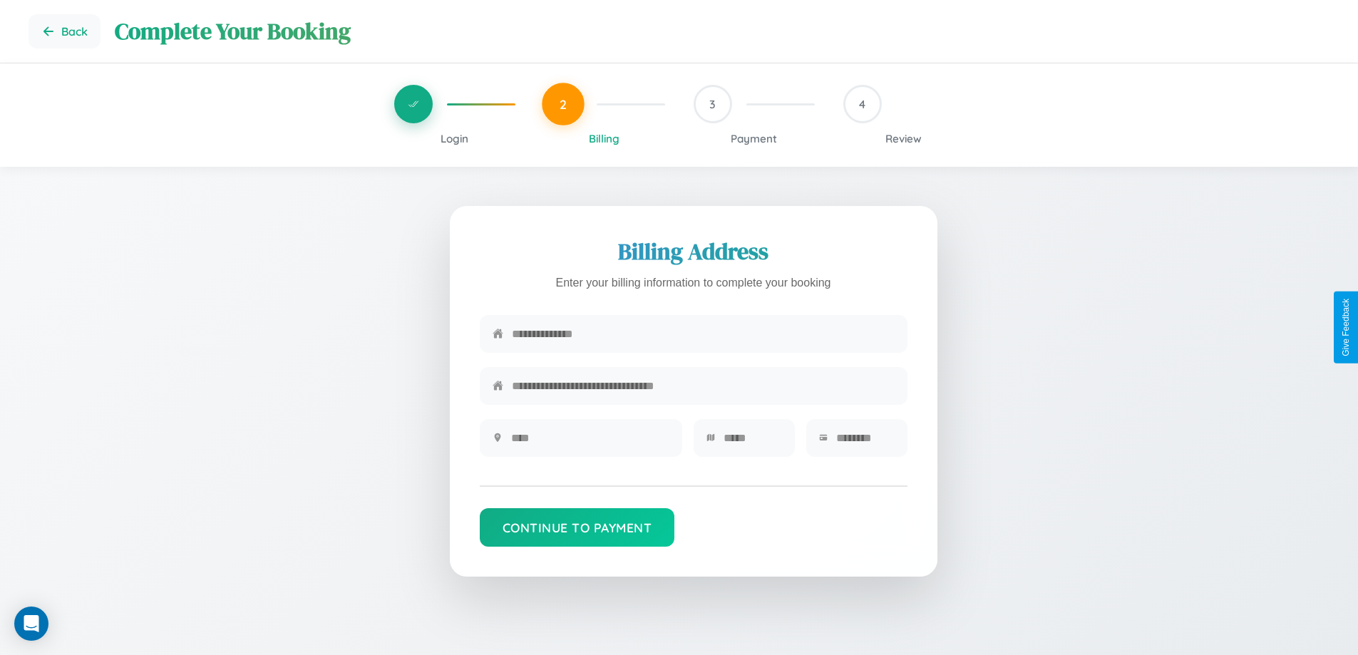
click at [703, 338] on input "text" at bounding box center [703, 333] width 383 height 35
type input "**********"
click at [589, 443] on input "text" at bounding box center [590, 438] width 158 height 35
type input "********"
click at [752, 443] on input "text" at bounding box center [752, 438] width 58 height 35
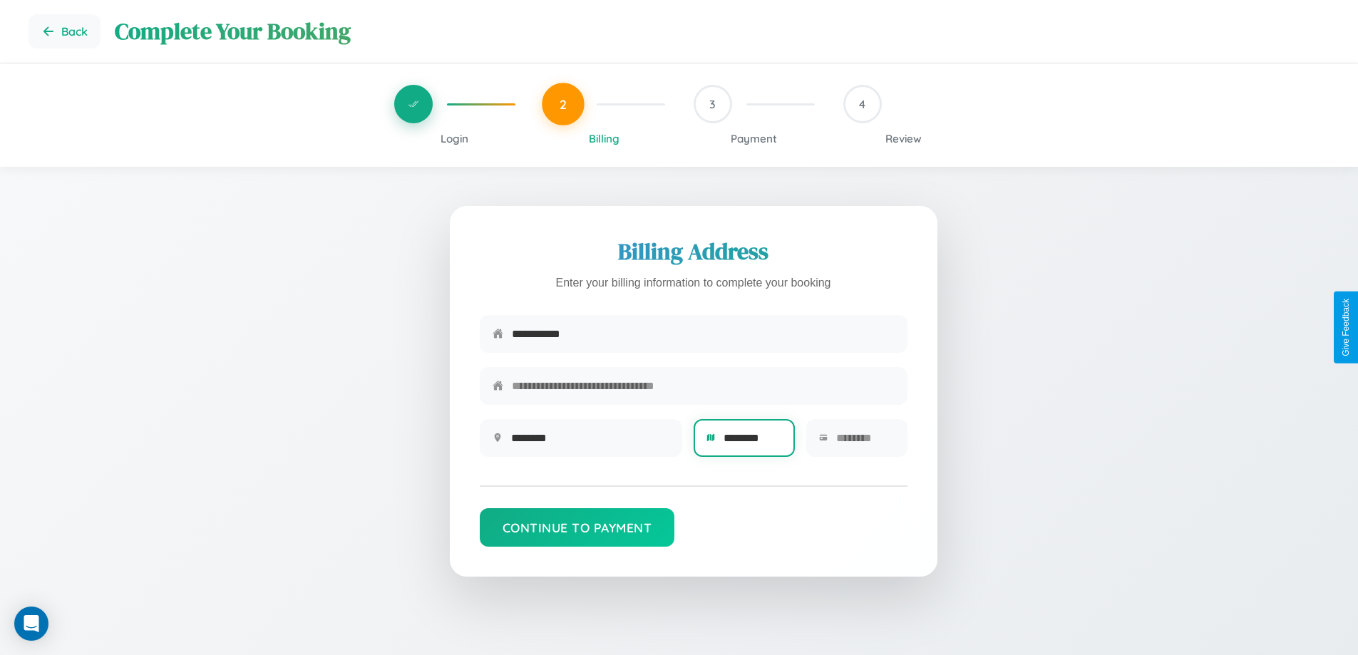
type input "********"
click at [865, 443] on input "text" at bounding box center [865, 438] width 58 height 35
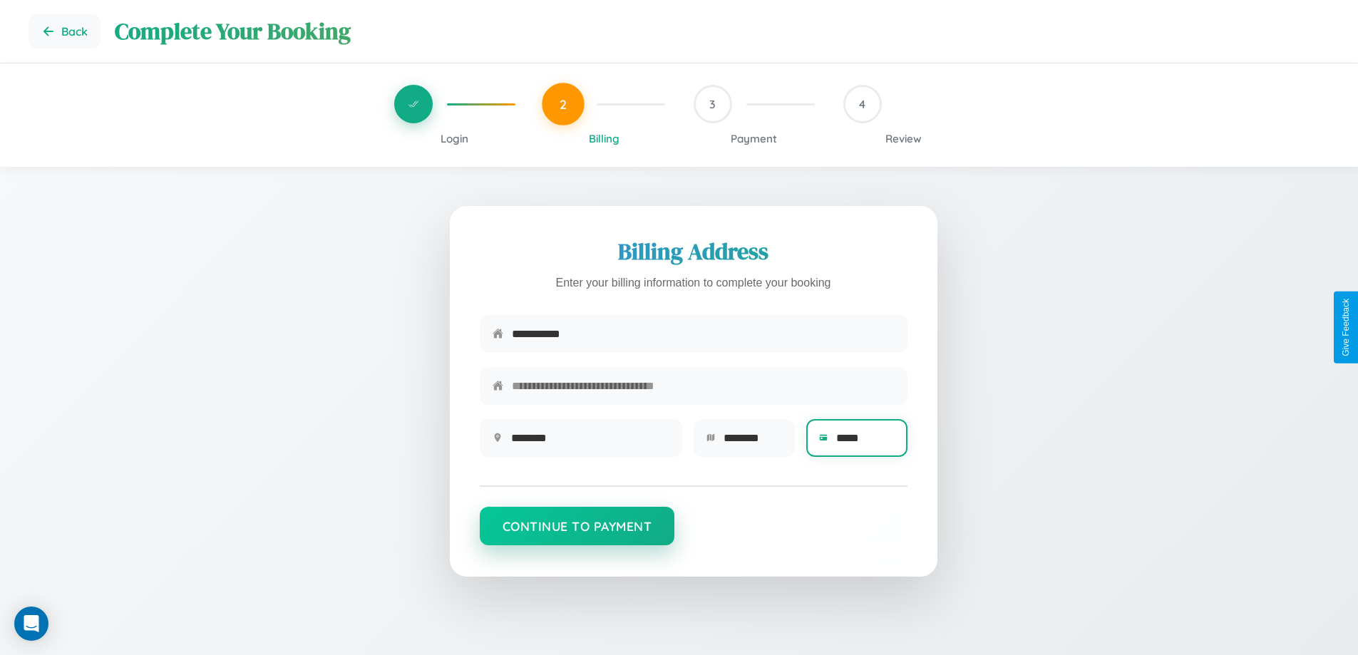
type input "*****"
click at [577, 533] on button "Continue to Payment" at bounding box center [577, 526] width 195 height 38
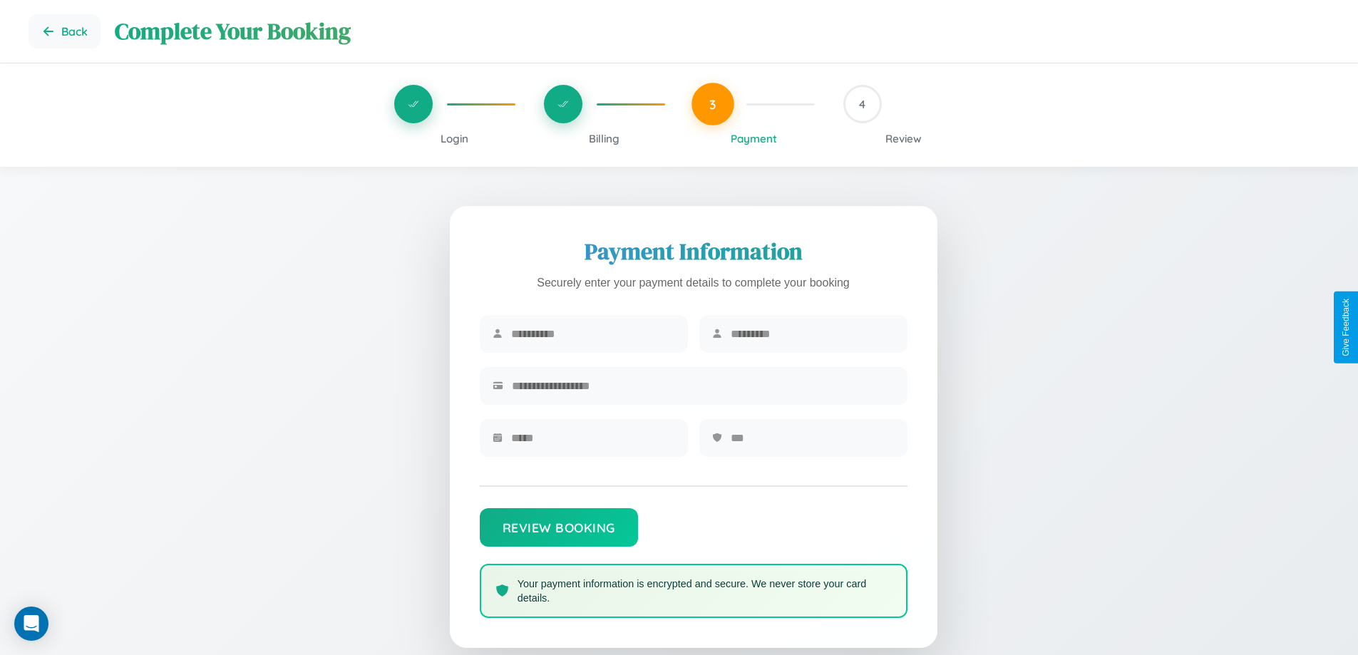
click at [592, 334] on input "text" at bounding box center [593, 333] width 164 height 35
type input "******"
click at [812, 334] on input "text" at bounding box center [813, 333] width 164 height 35
type input "*****"
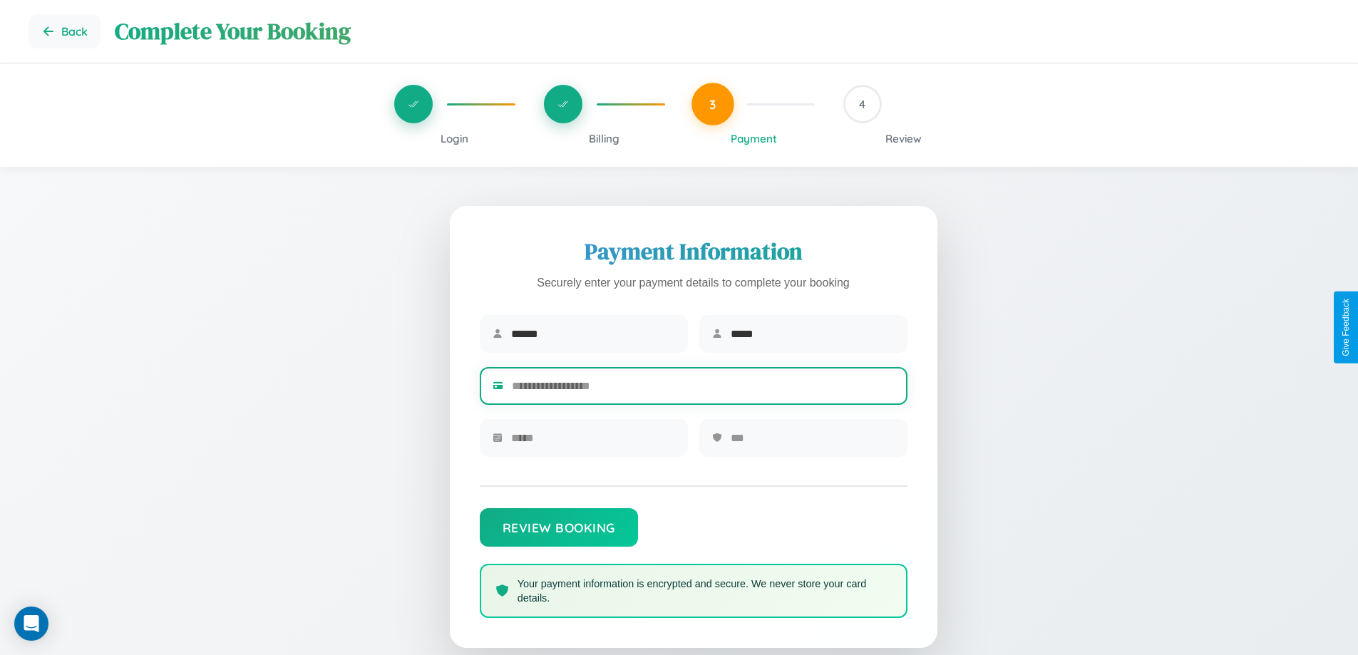
click at [703, 388] on input "text" at bounding box center [703, 386] width 383 height 35
type input "**********"
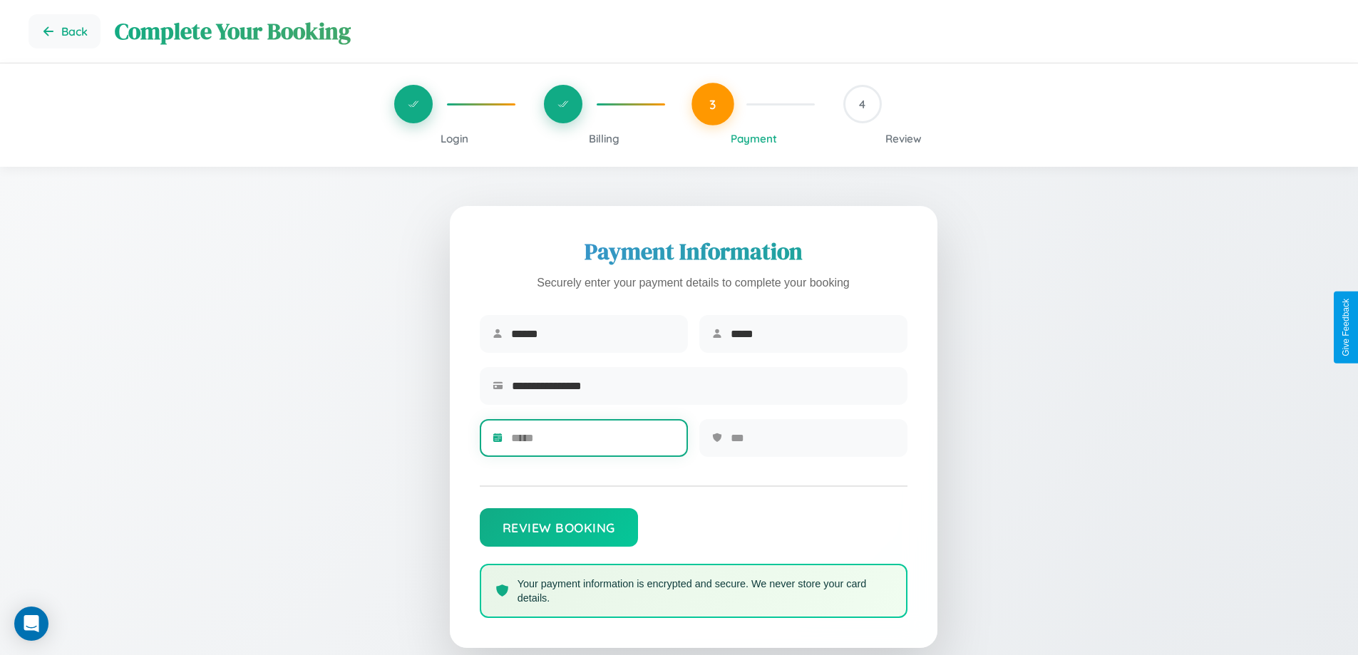
click at [592, 443] on input "text" at bounding box center [593, 438] width 164 height 35
type input "*****"
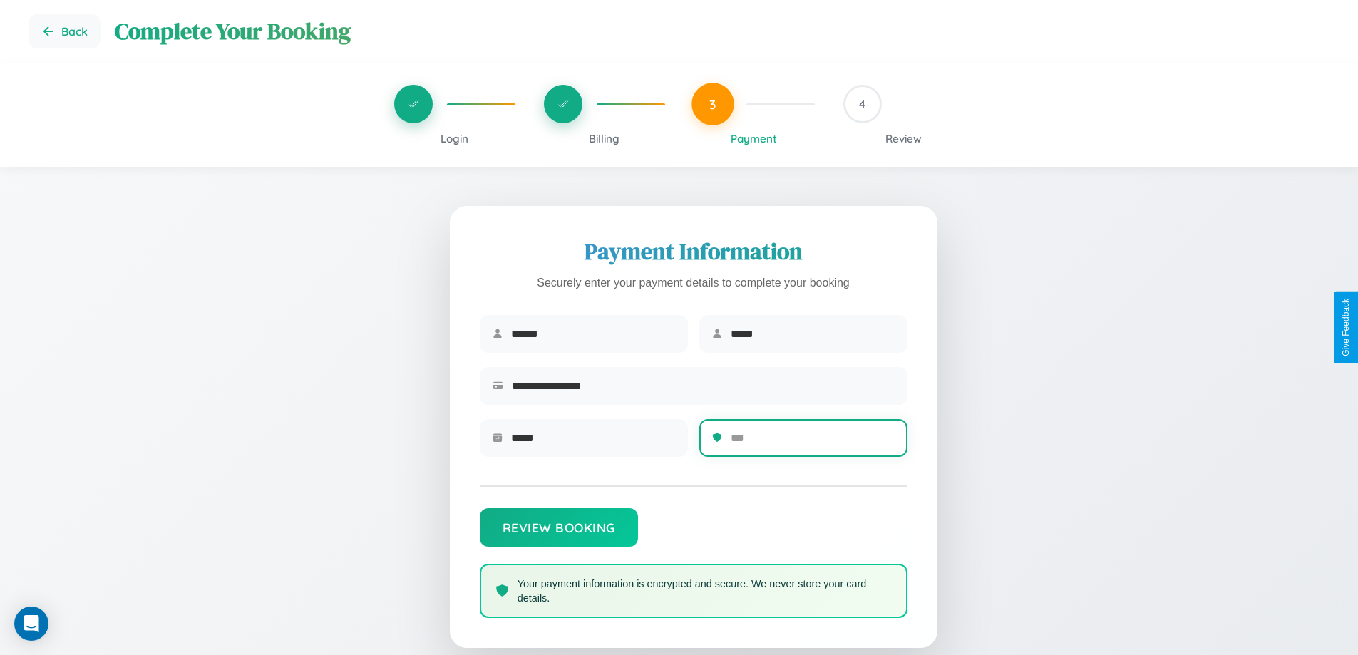
click at [812, 443] on input "text" at bounding box center [813, 438] width 164 height 35
type input "***"
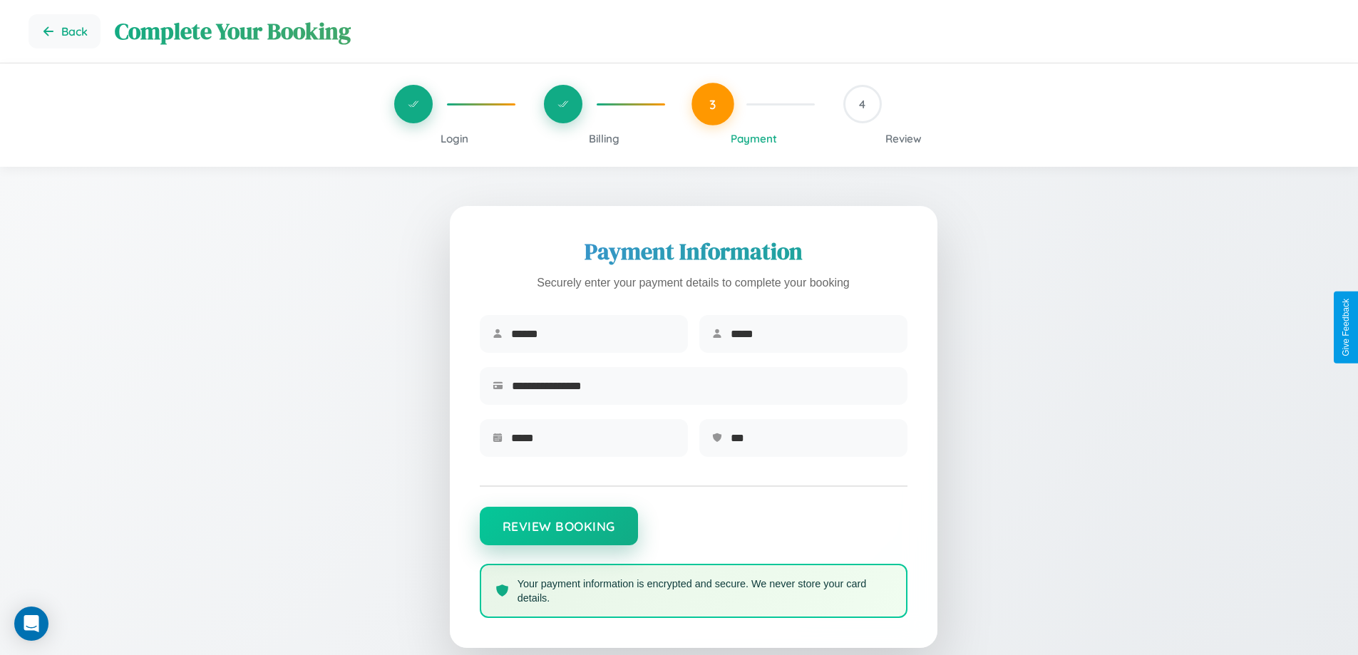
click at [558, 533] on button "Review Booking" at bounding box center [559, 526] width 158 height 38
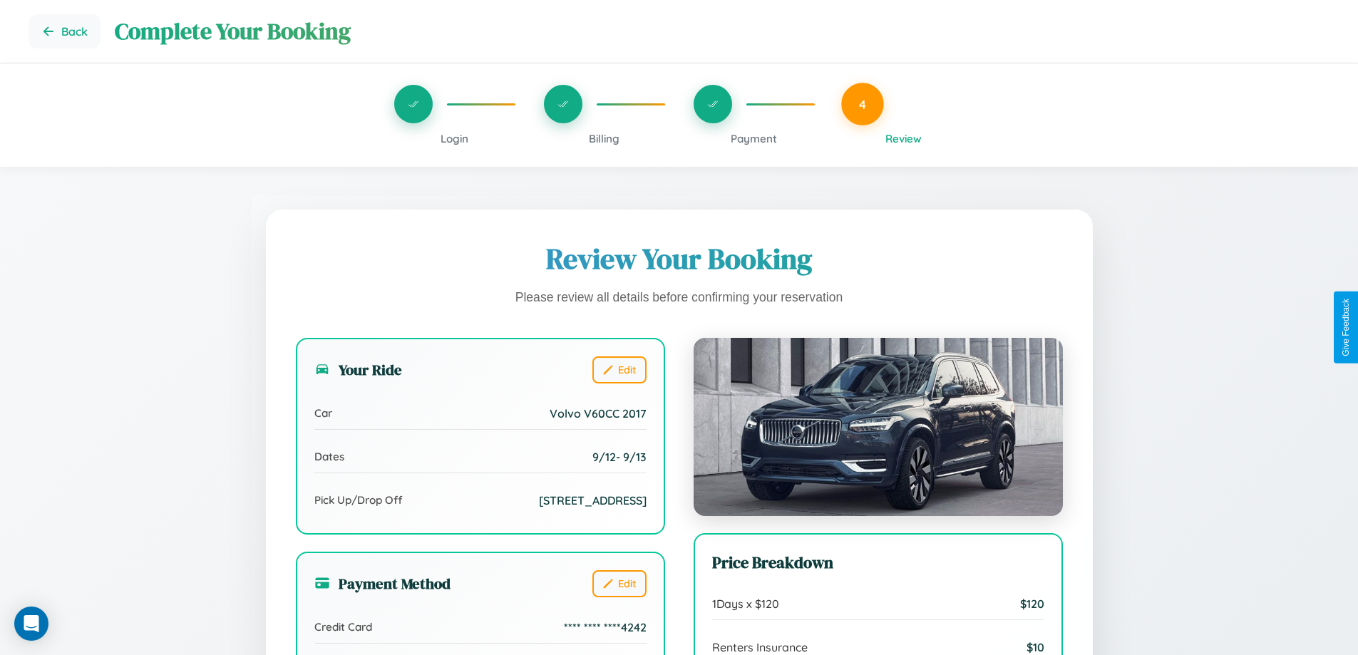
scroll to position [156, 0]
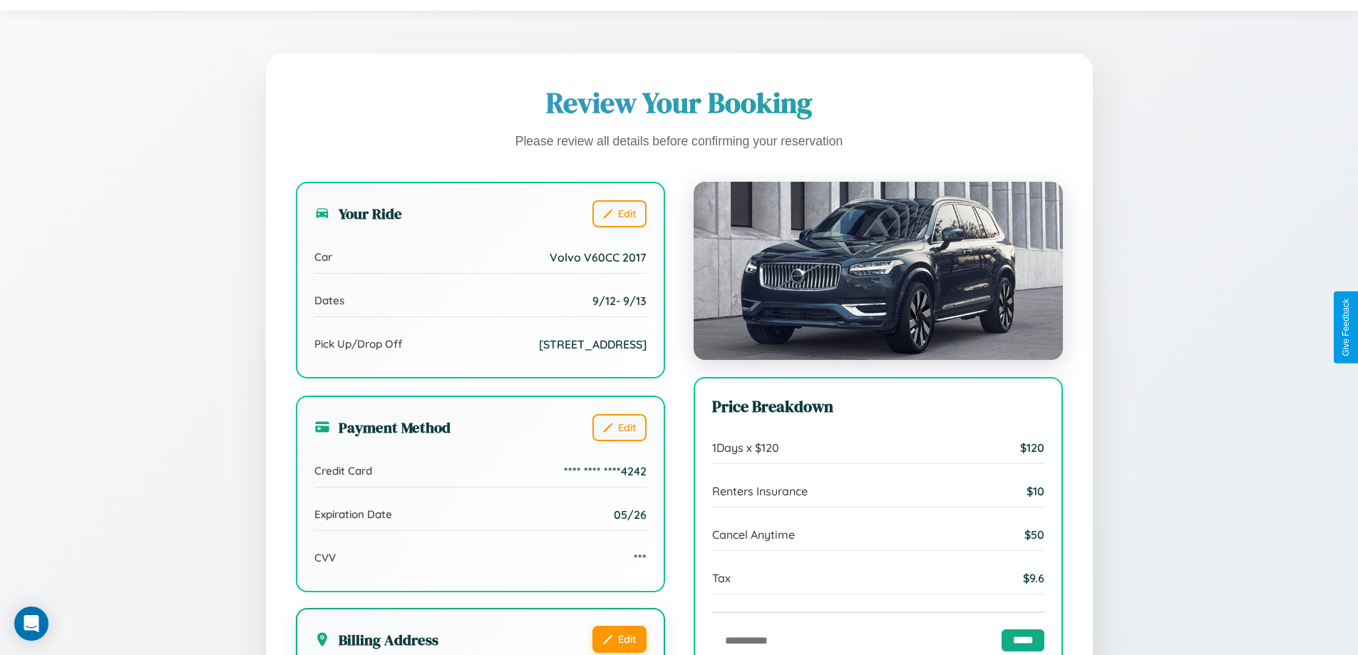
click at [619, 641] on button "Edit" at bounding box center [619, 639] width 54 height 27
click at [619, 639] on button "Edit" at bounding box center [619, 639] width 54 height 27
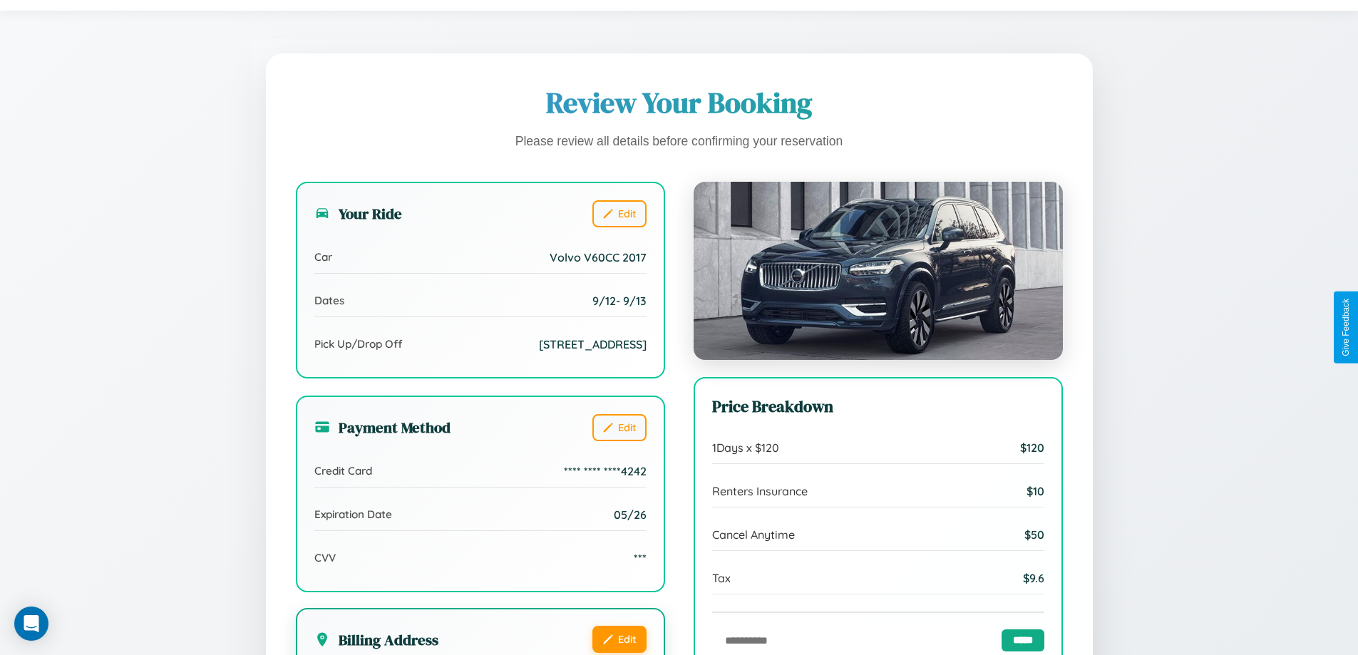
click at [619, 639] on button "Edit" at bounding box center [619, 639] width 54 height 27
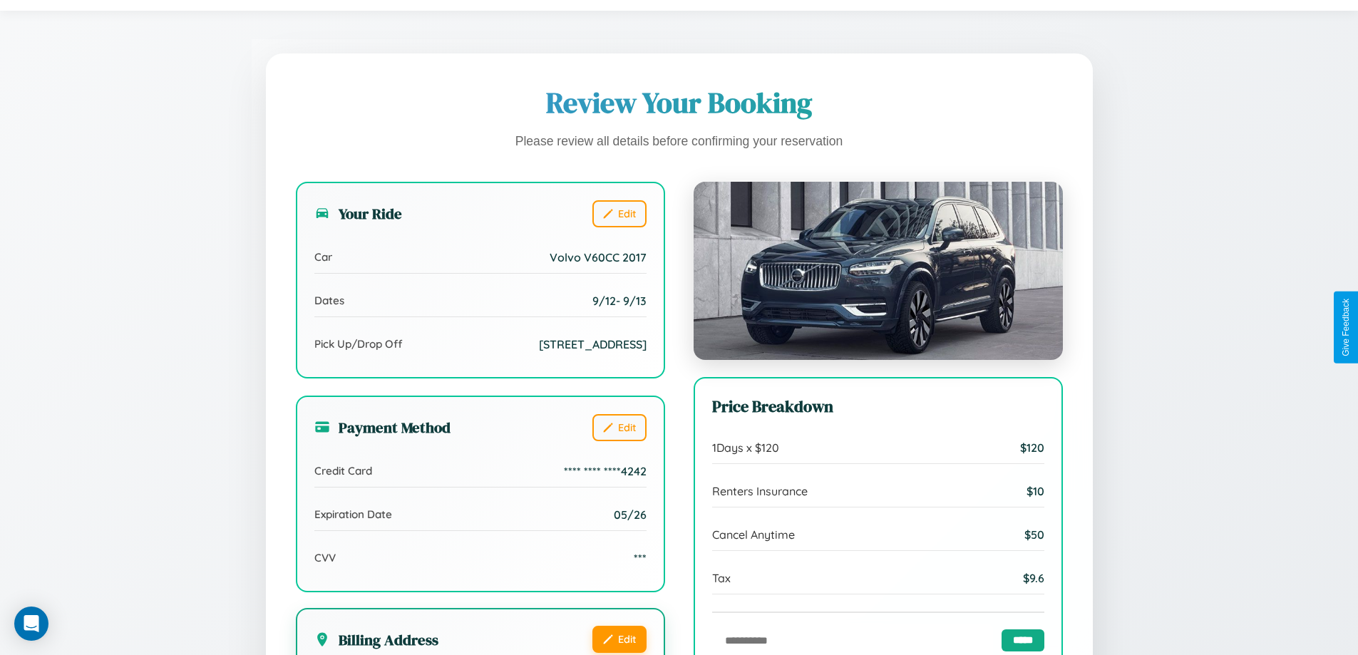
click at [619, 639] on button "Edit" at bounding box center [619, 639] width 54 height 27
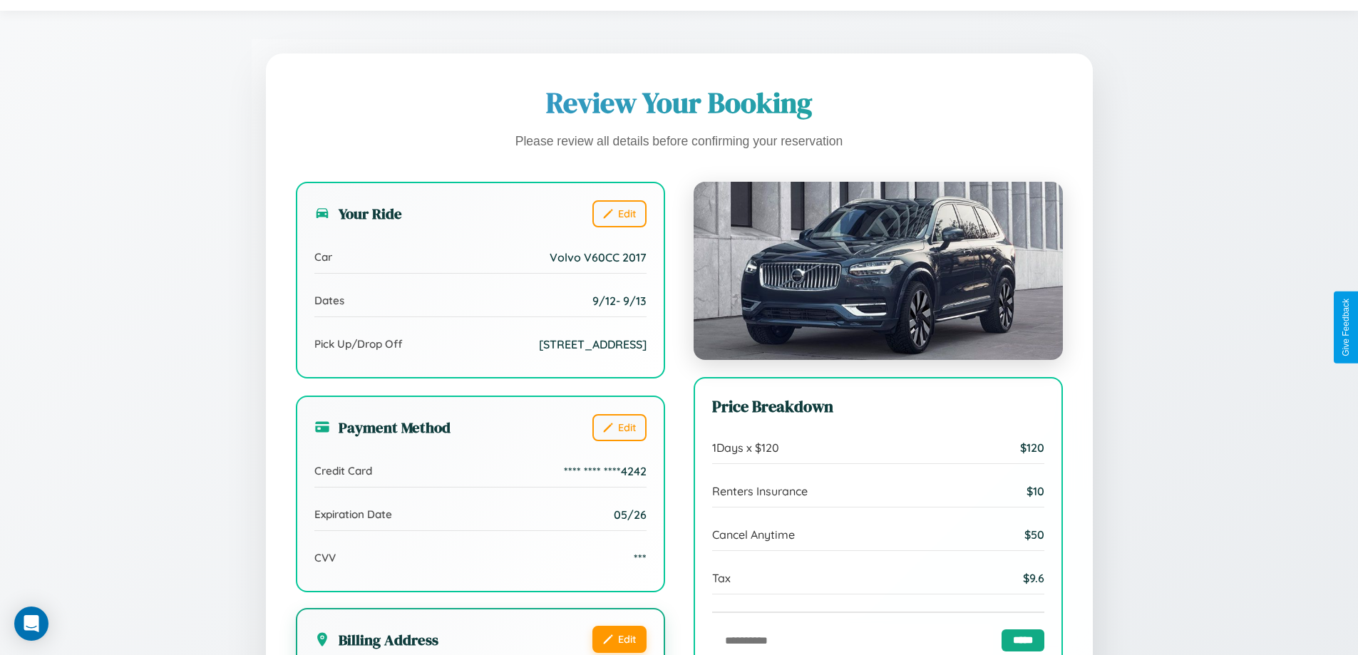
click at [619, 639] on button "Edit" at bounding box center [619, 639] width 54 height 27
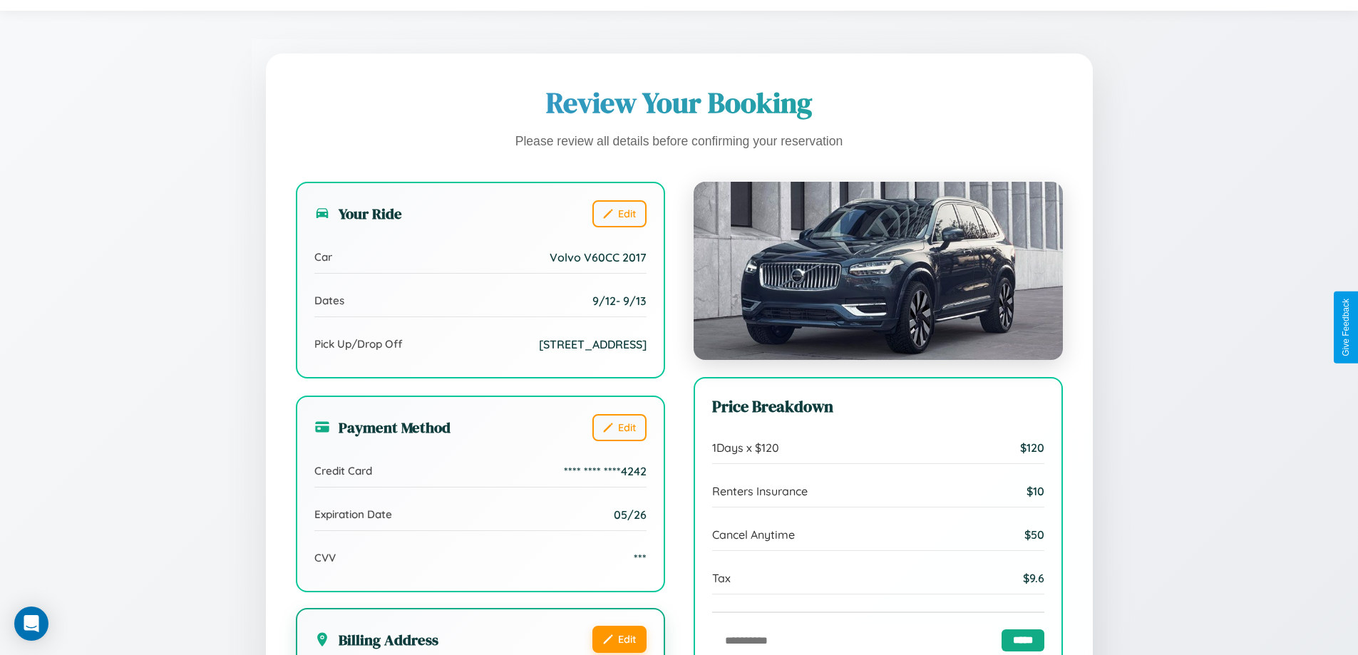
click at [619, 639] on button "Edit" at bounding box center [619, 639] width 54 height 27
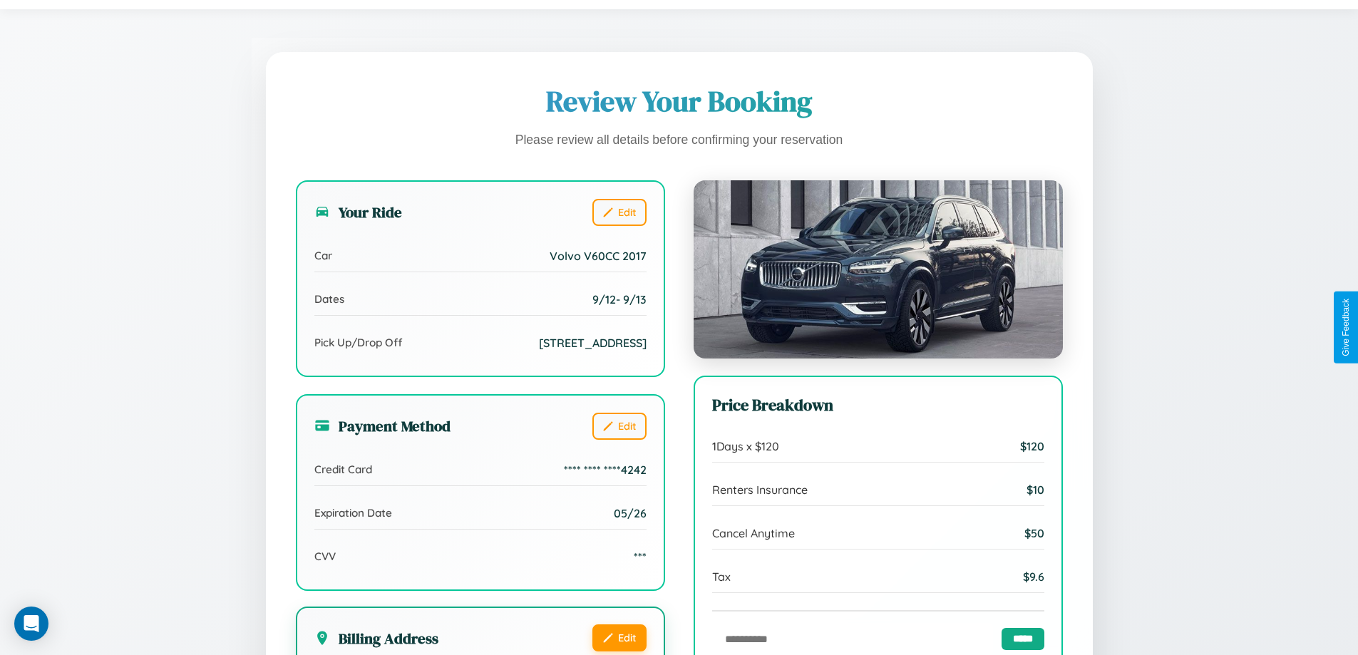
scroll to position [436, 0]
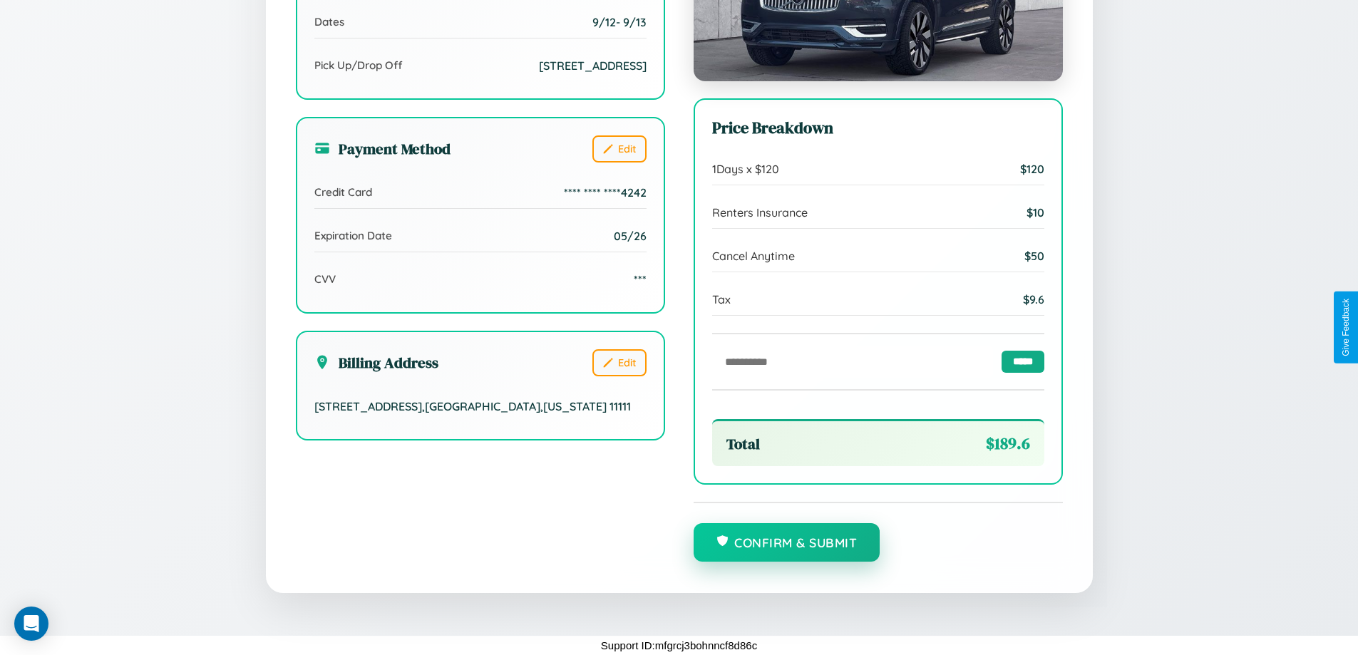
click at [786, 543] on button "Confirm & Submit" at bounding box center [787, 542] width 187 height 38
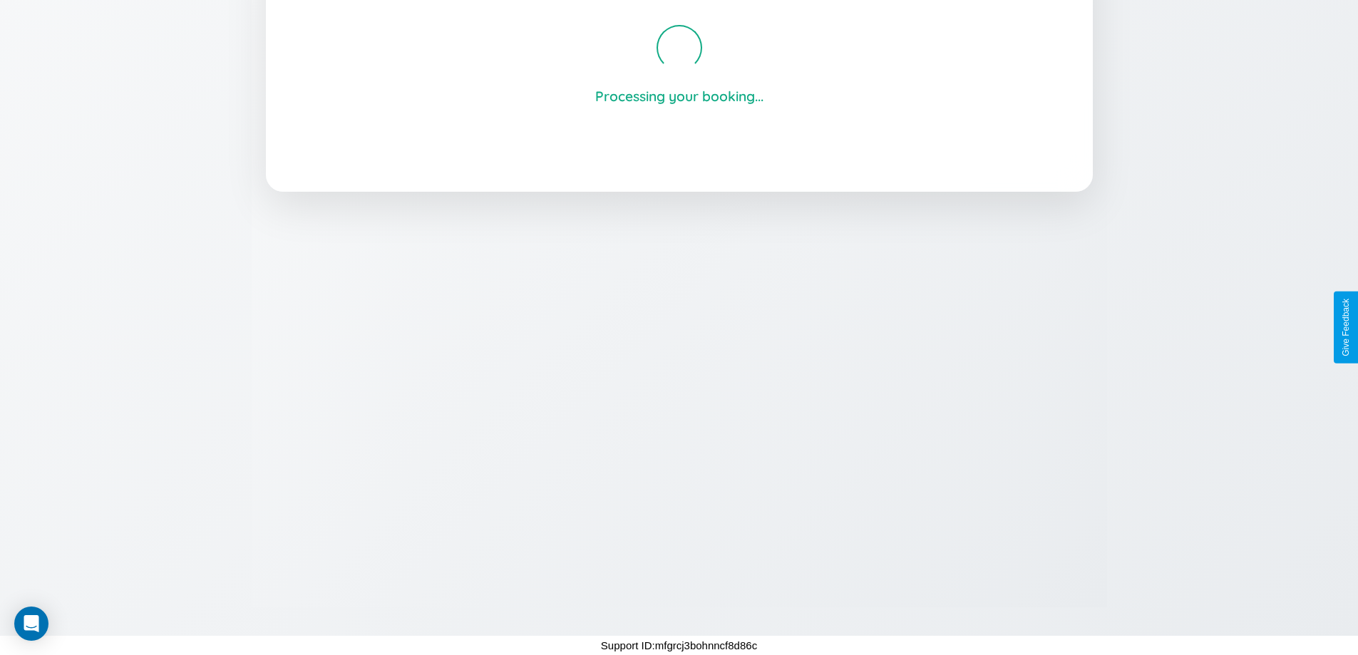
scroll to position [272, 0]
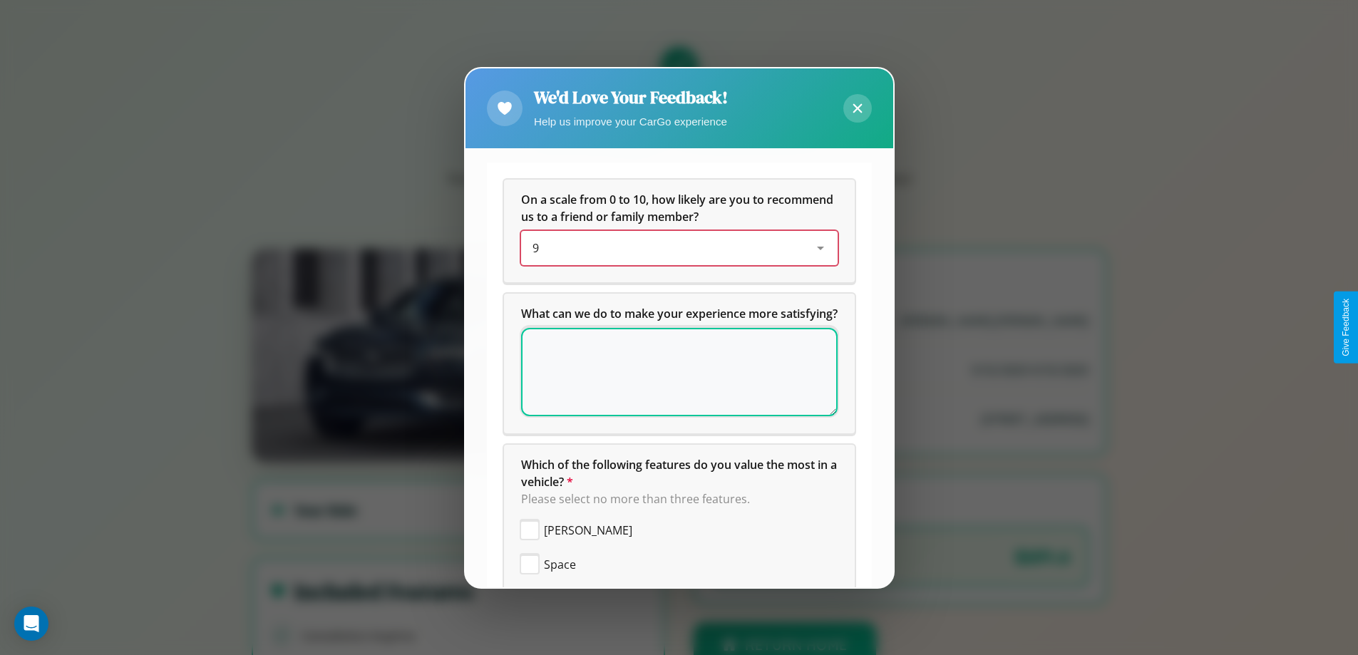
click at [674, 248] on div "9" at bounding box center [667, 247] width 271 height 17
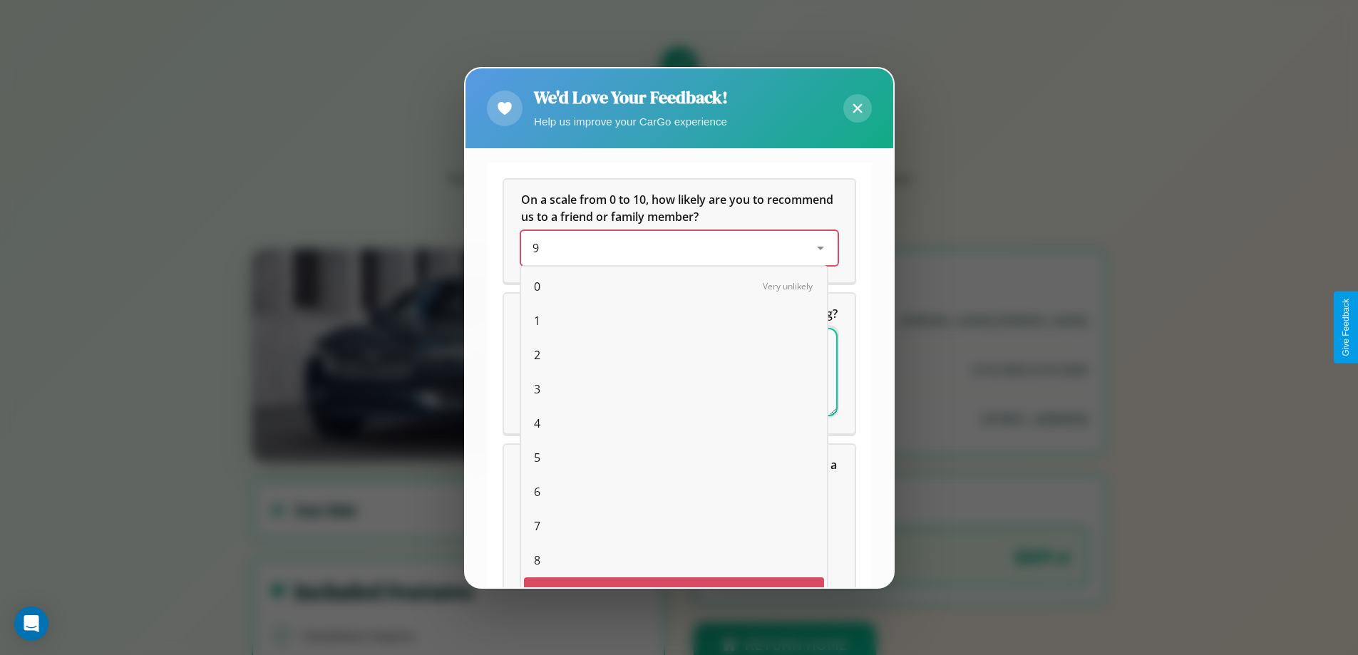
scroll to position [25, 58]
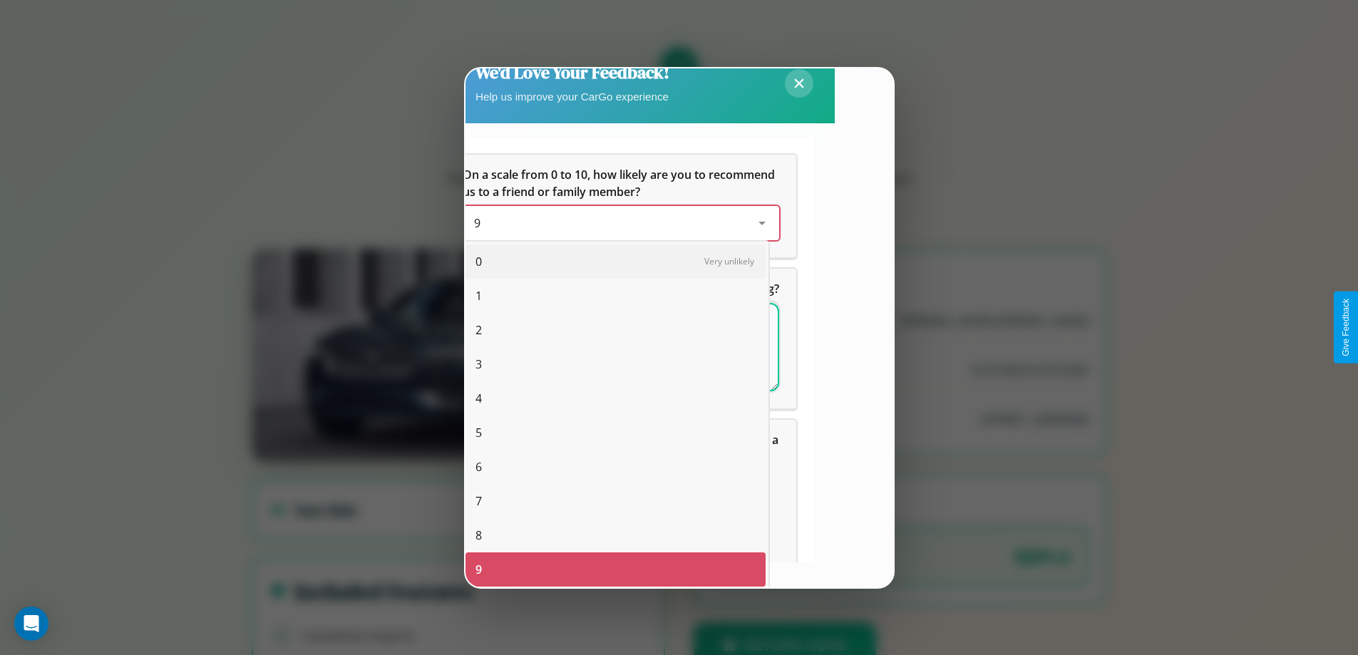
click at [478, 364] on span "3" at bounding box center [478, 364] width 6 height 17
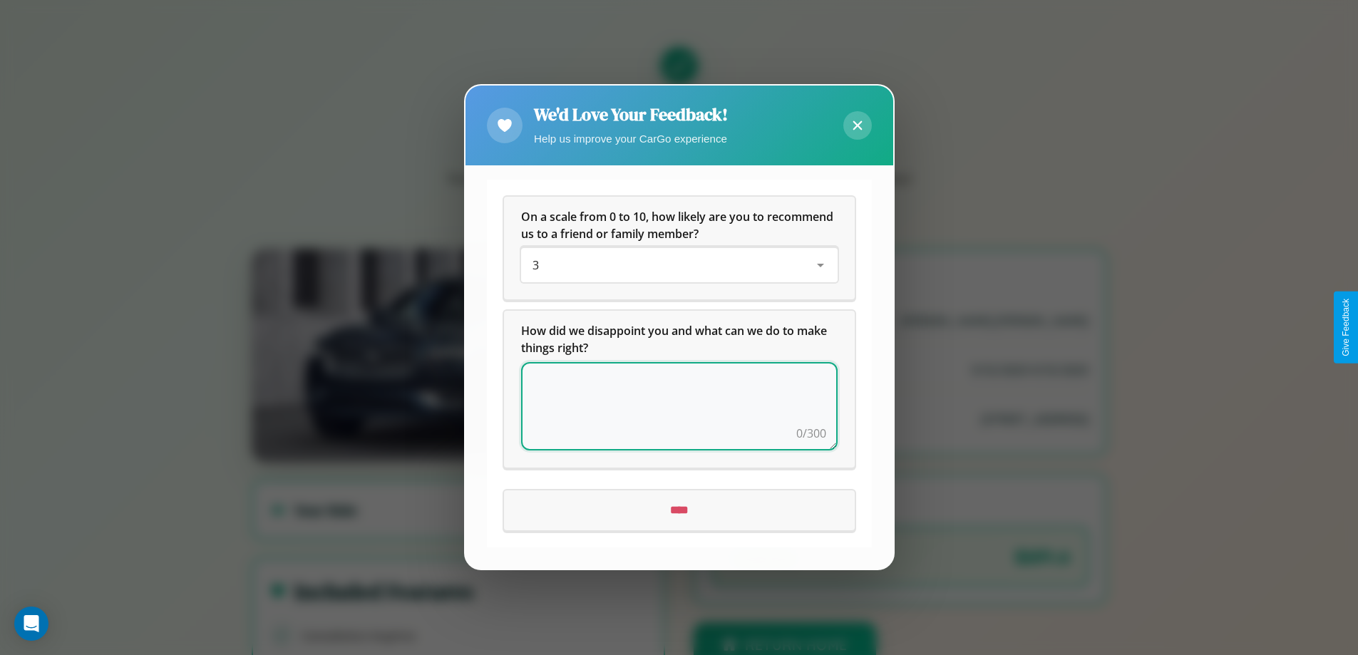
scroll to position [0, 0]
click at [679, 406] on textarea at bounding box center [679, 407] width 316 height 88
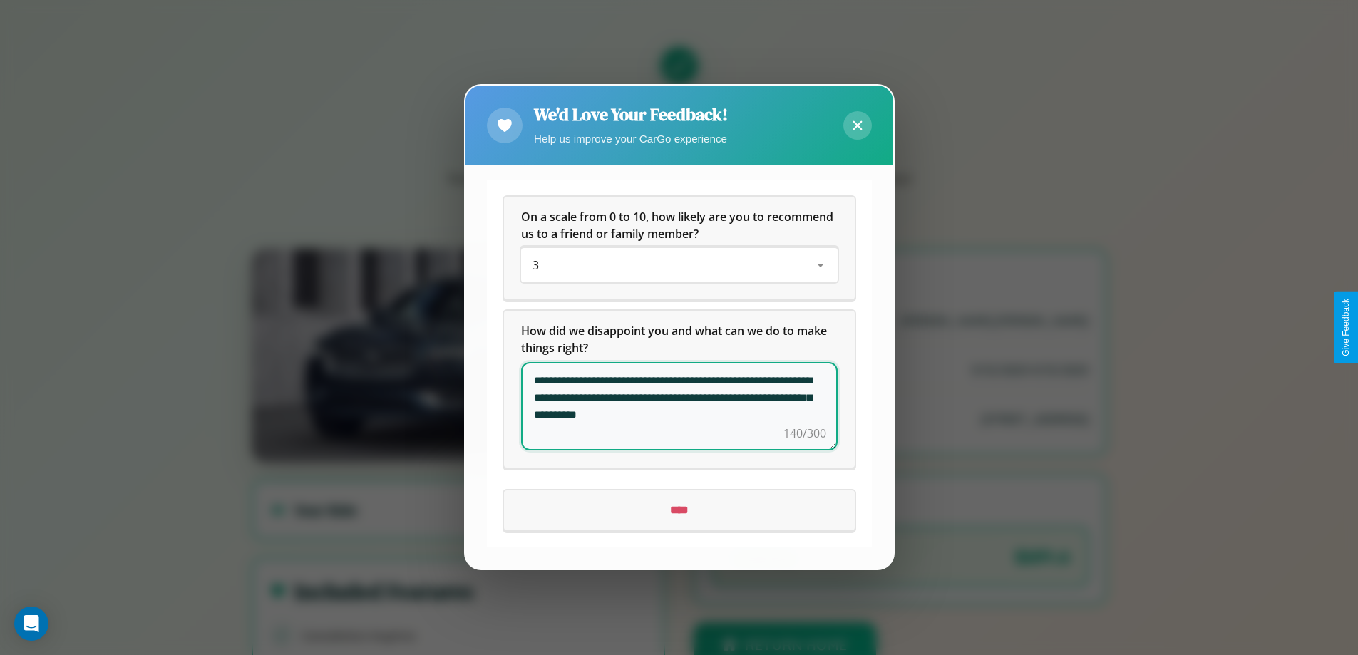
type textarea "**********"
click at [679, 510] on input "****" at bounding box center [679, 511] width 351 height 40
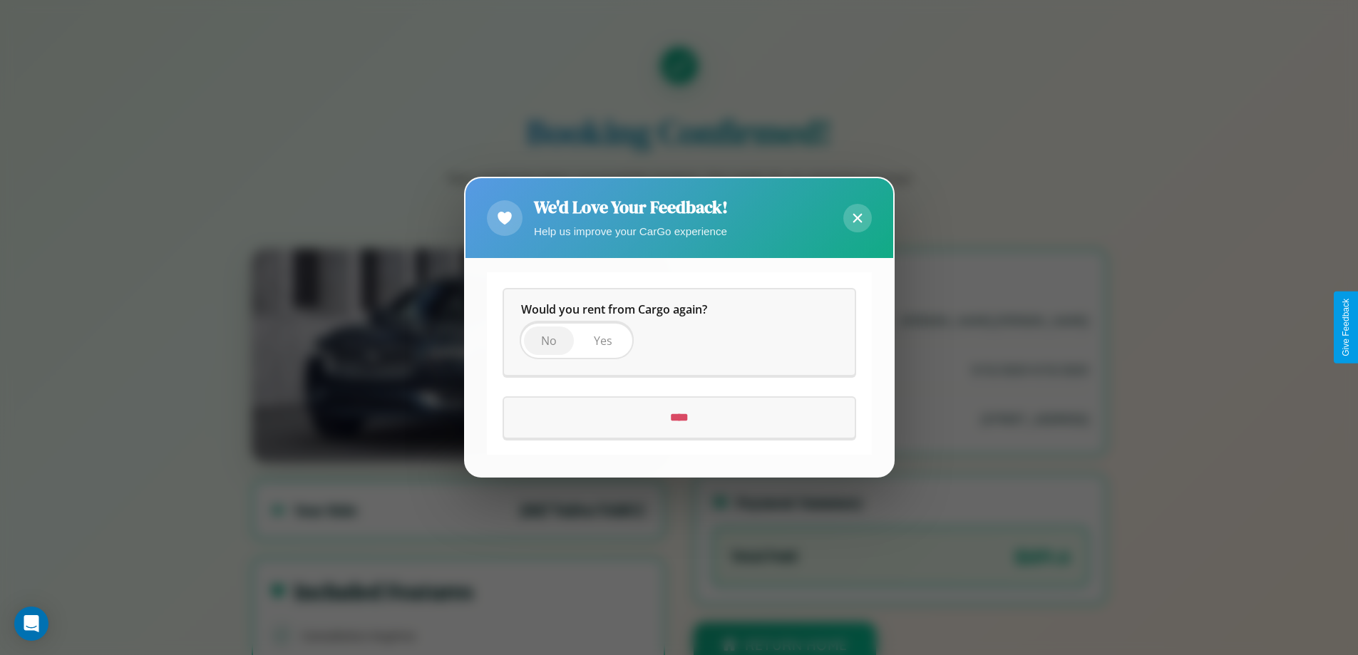
click at [548, 341] on span "No" at bounding box center [549, 342] width 16 height 16
click at [679, 418] on input "****" at bounding box center [679, 418] width 351 height 40
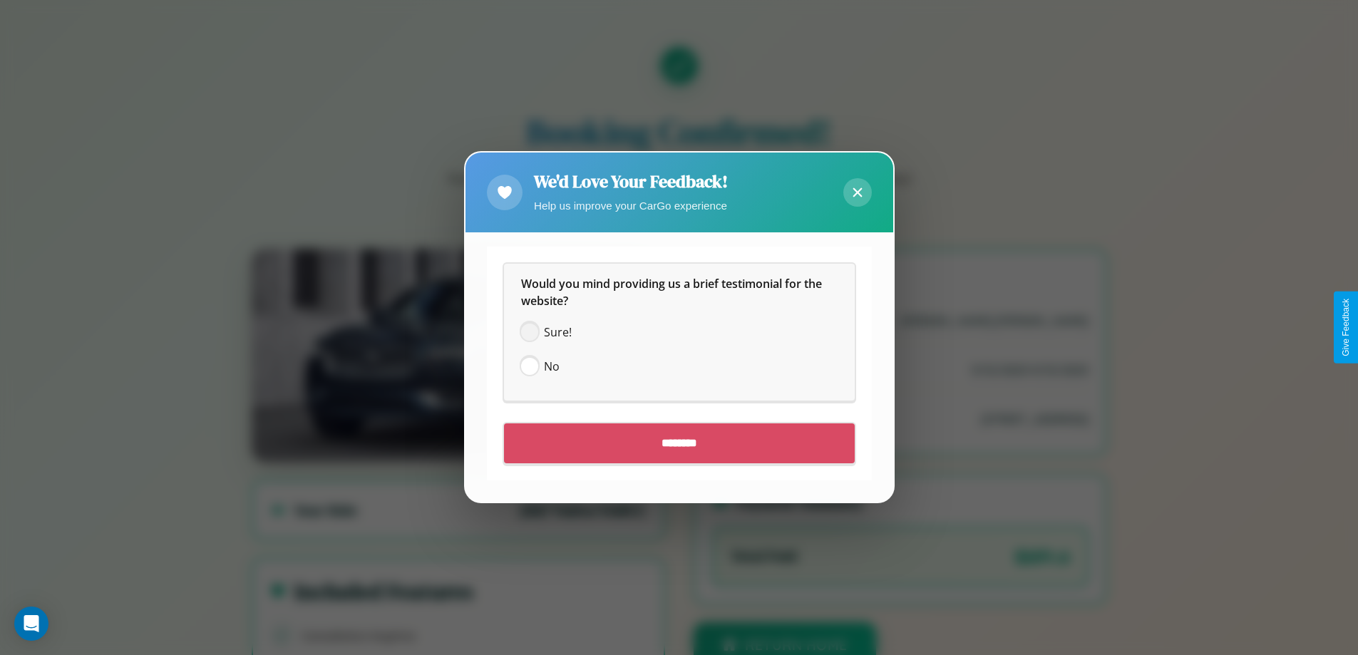
click at [529, 332] on span at bounding box center [529, 332] width 17 height 17
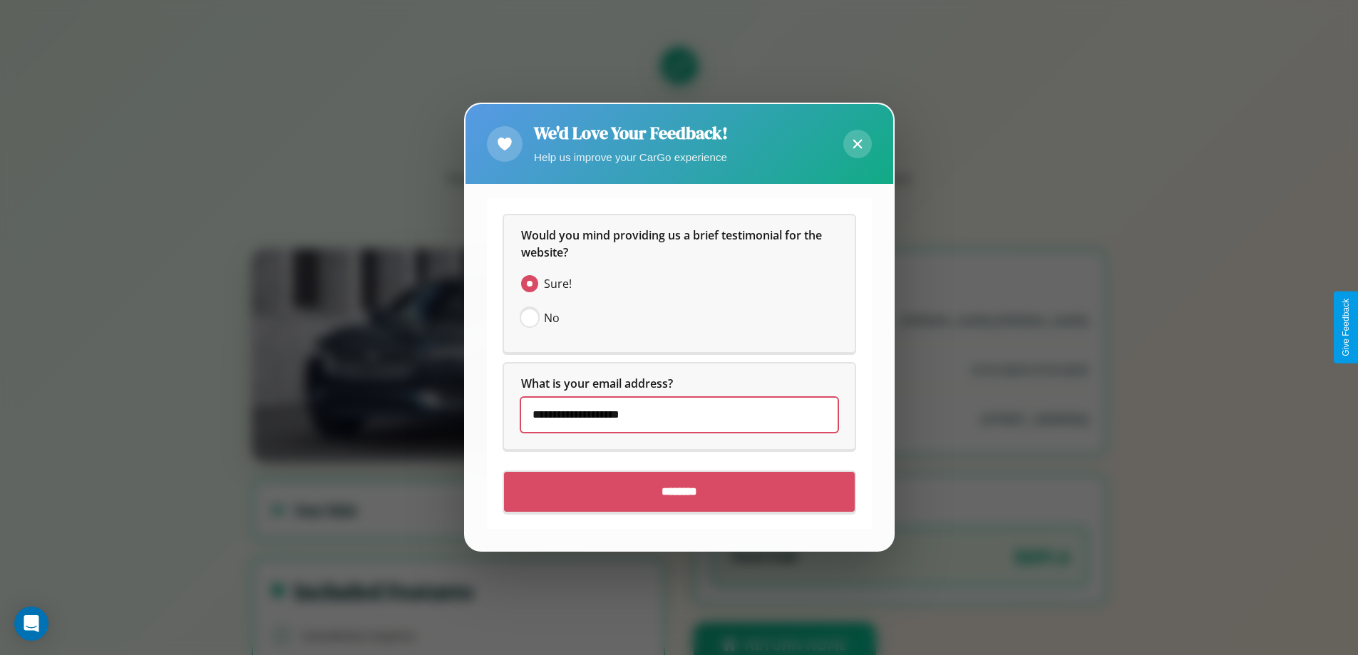
type input "**********"
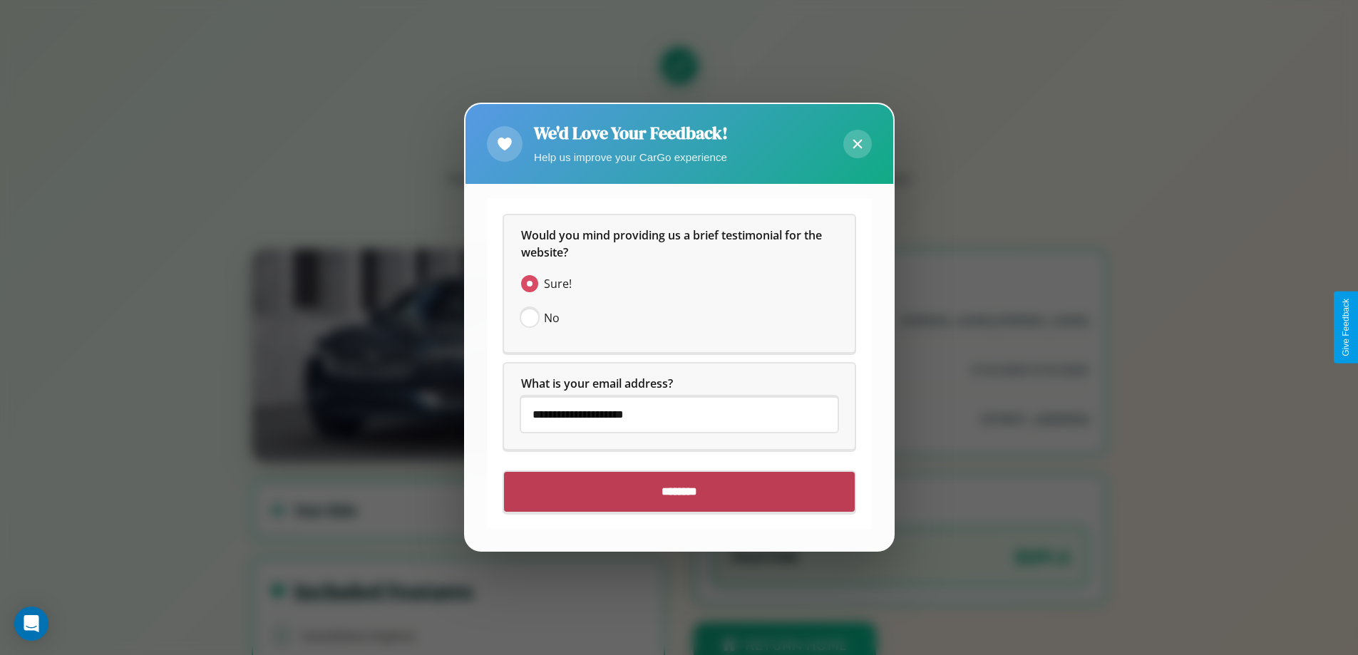
click at [679, 492] on input "********" at bounding box center [679, 493] width 351 height 40
